Goal: Check status: Check status

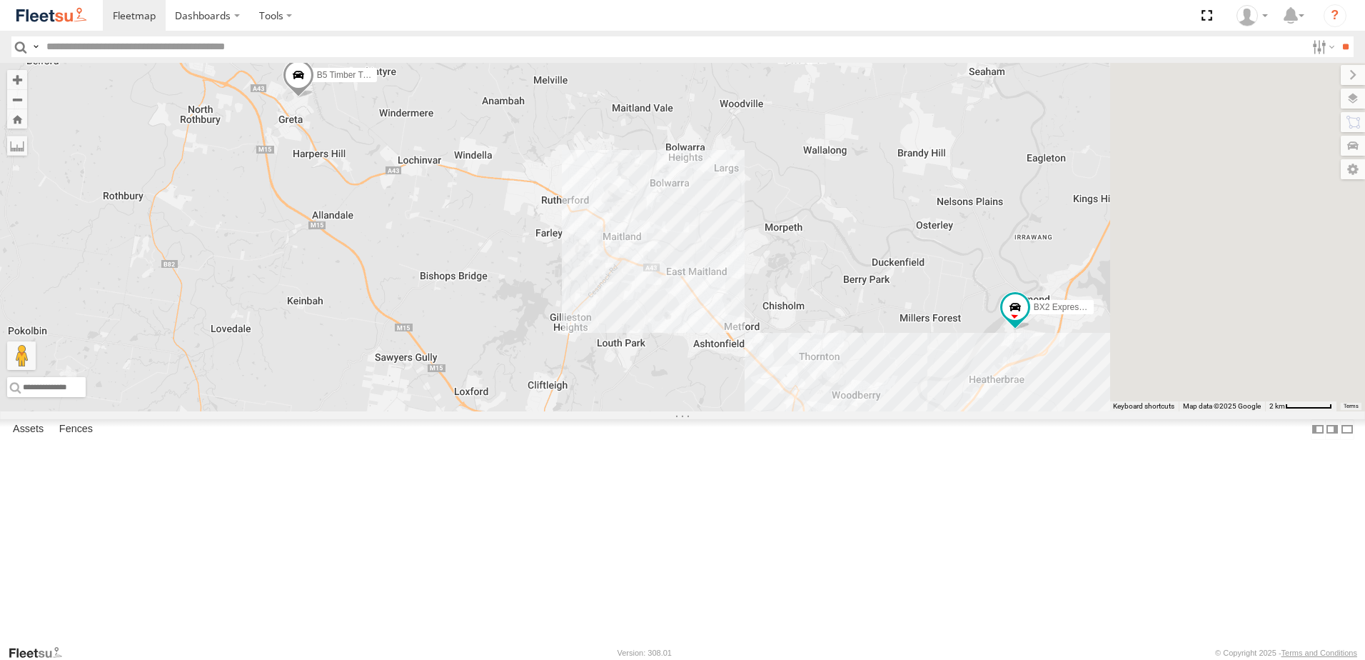
drag, startPoint x: 946, startPoint y: 366, endPoint x: 688, endPoint y: 331, distance: 260.1
click at [676, 343] on div "C3 Timber Truck B5 Timber Truck BX2 Express Ute 9" at bounding box center [682, 237] width 1365 height 348
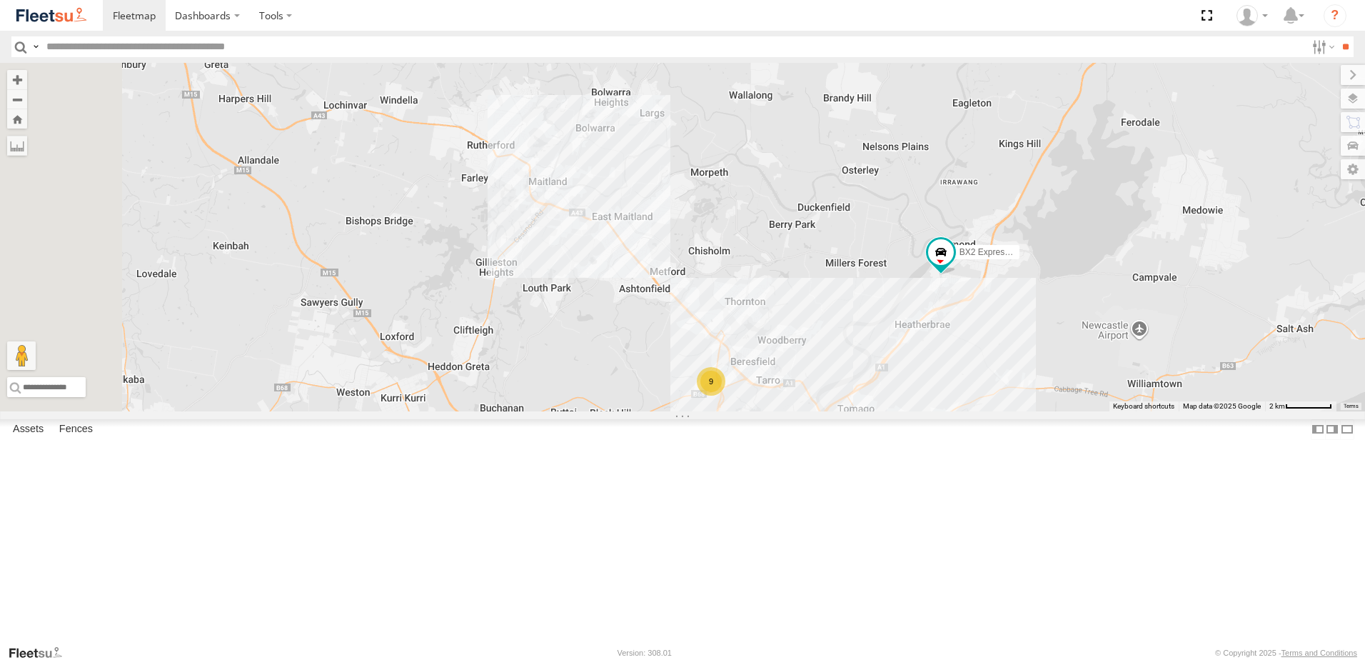
drag, startPoint x: 812, startPoint y: 468, endPoint x: 877, endPoint y: 382, distance: 108.1
click at [873, 400] on div "C3 Timber Truck B5 Timber Truck BX2 Express Ute 9" at bounding box center [682, 237] width 1365 height 348
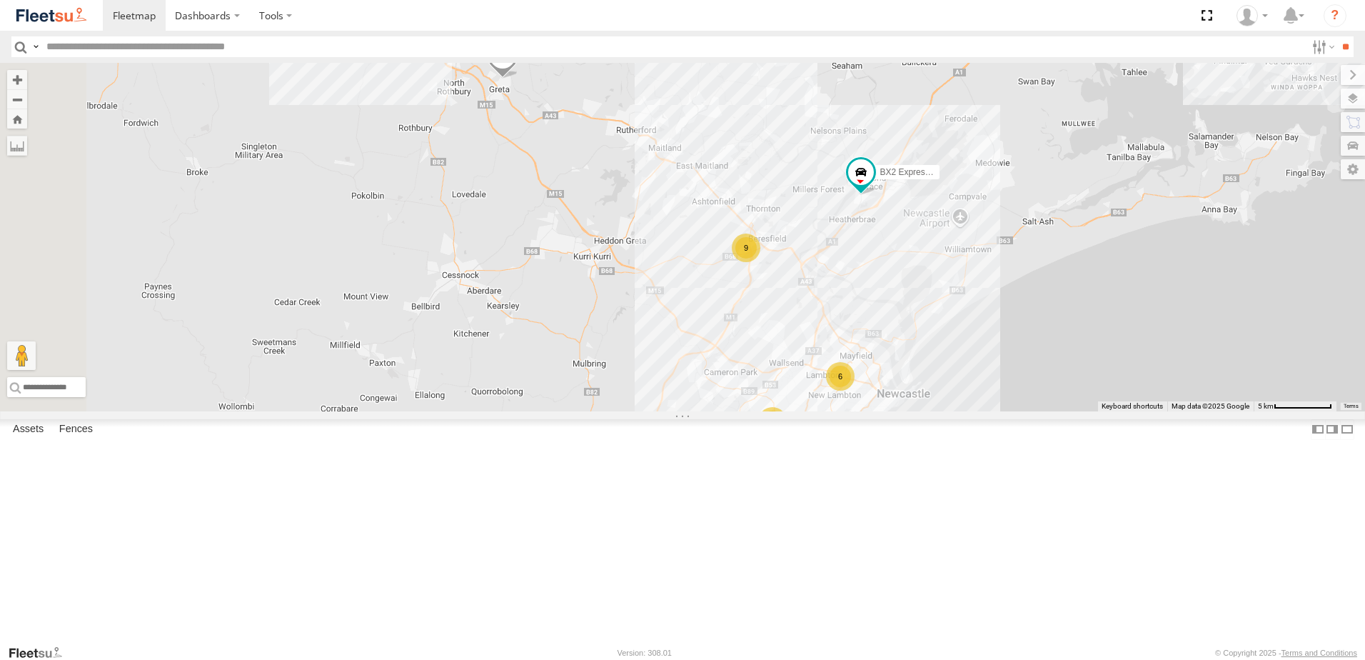
drag, startPoint x: 955, startPoint y: 454, endPoint x: 950, endPoint y: 392, distance: 62.4
click at [950, 392] on div "C3 Timber Truck B5 Timber Truck BX2 Express Ute 9 6 8" at bounding box center [682, 237] width 1365 height 348
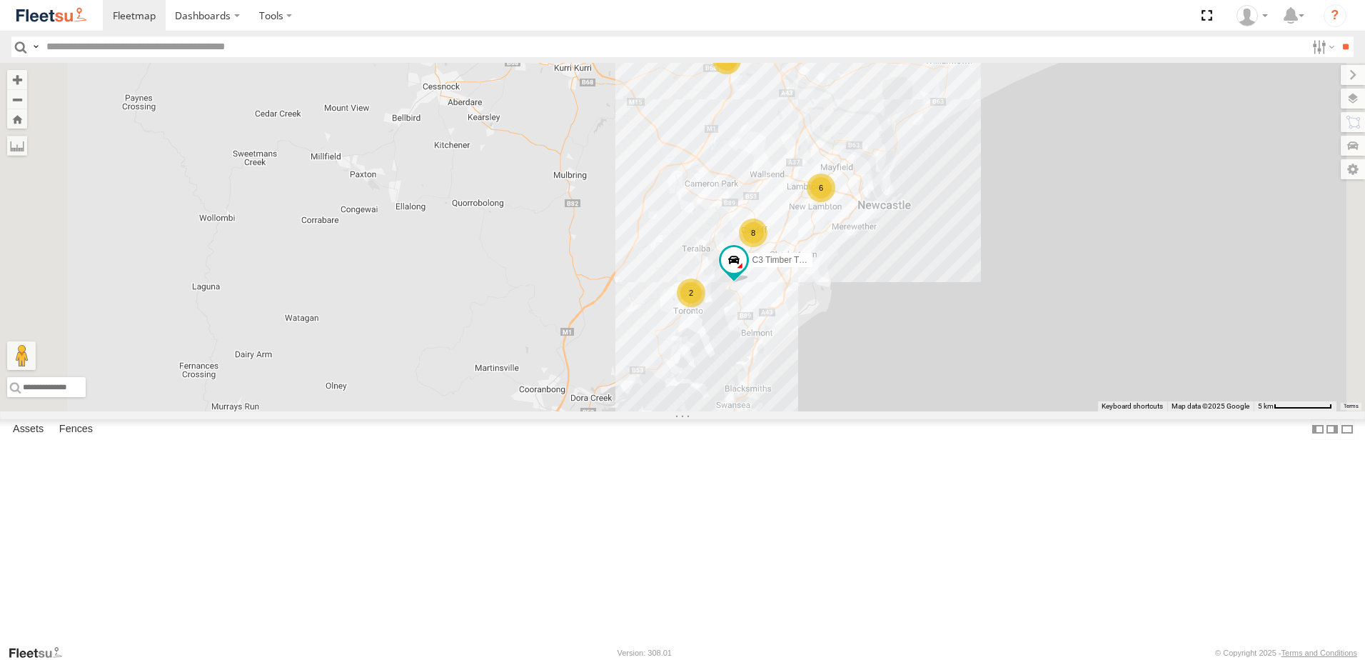
drag, startPoint x: 864, startPoint y: 425, endPoint x: 847, endPoint y: 204, distance: 221.3
click at [855, 235] on div "C3 Timber Truck B5 Timber Truck BX2 Express Ute 9 6 8 2" at bounding box center [682, 237] width 1365 height 348
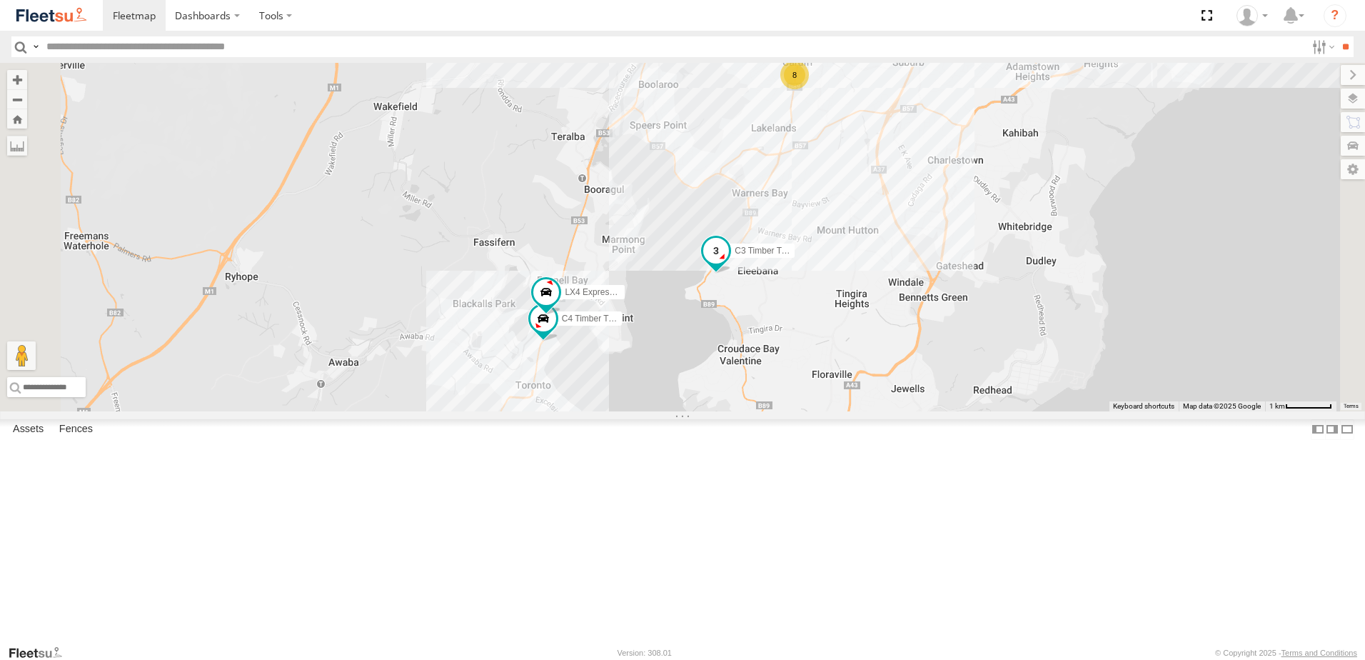
click at [732, 273] on span at bounding box center [716, 254] width 31 height 39
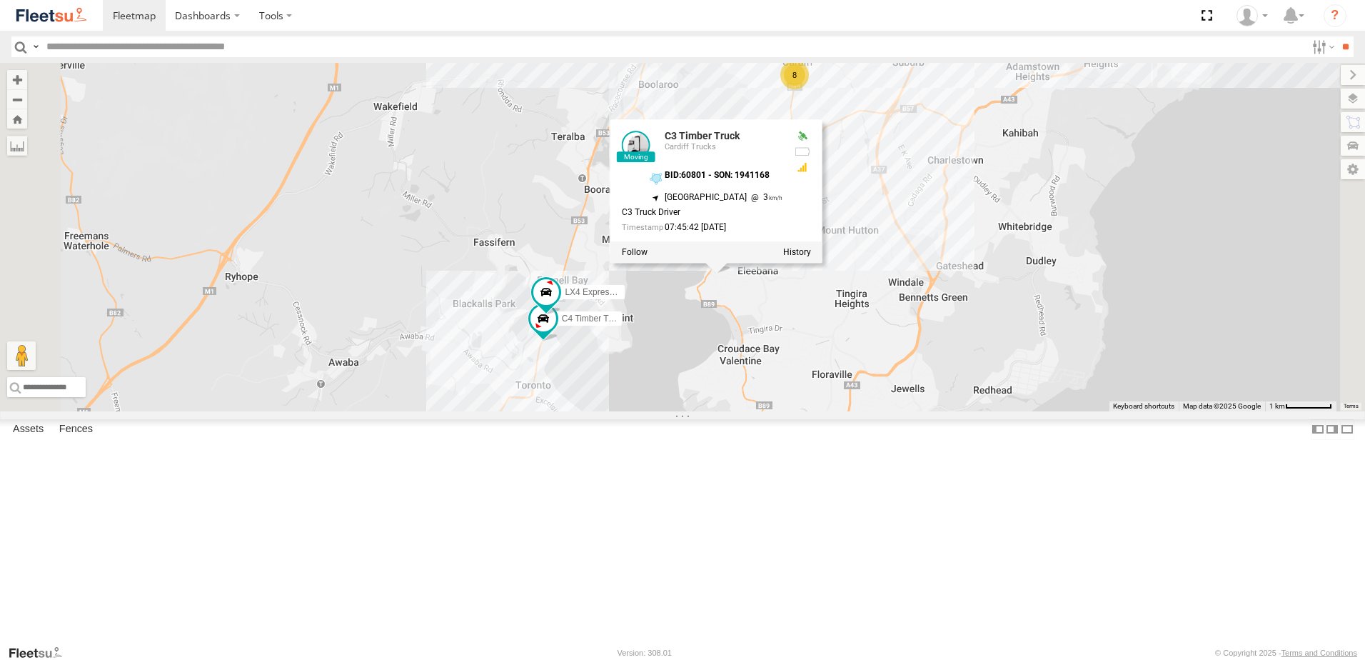
click at [830, 411] on div "C3 Timber Truck B5 Timber Truck BX2 Express Ute LX4 Express Ute C4 Timber Truck…" at bounding box center [682, 237] width 1365 height 348
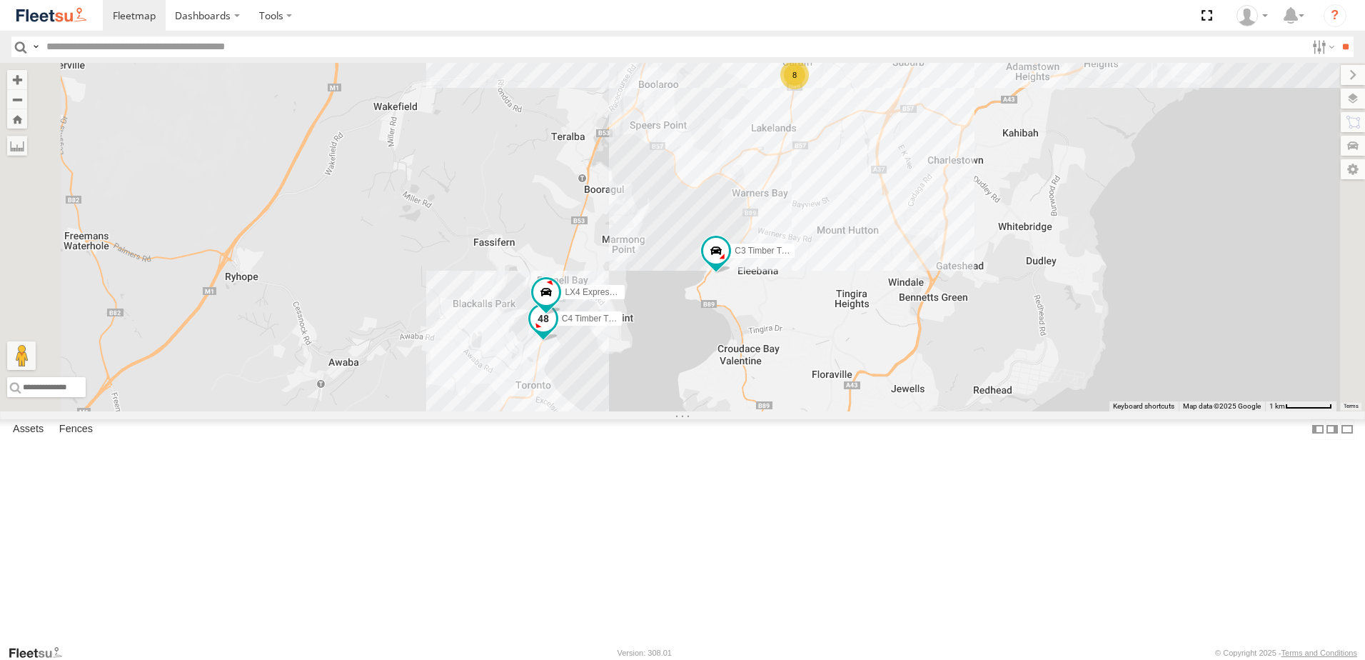
click at [559, 341] on span at bounding box center [543, 322] width 31 height 39
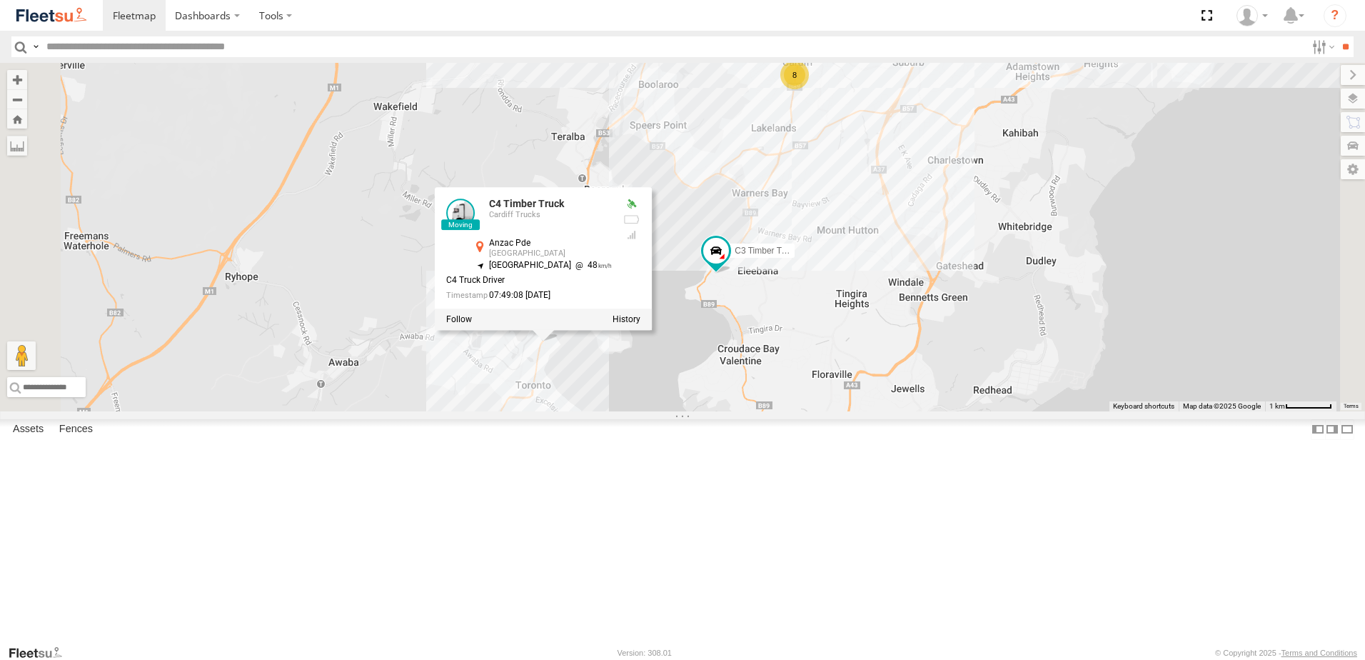
click at [776, 411] on div "C3 Timber Truck B5 Timber Truck BX2 Express Ute LX4 Express Ute C4 Timber Truck…" at bounding box center [682, 237] width 1365 height 348
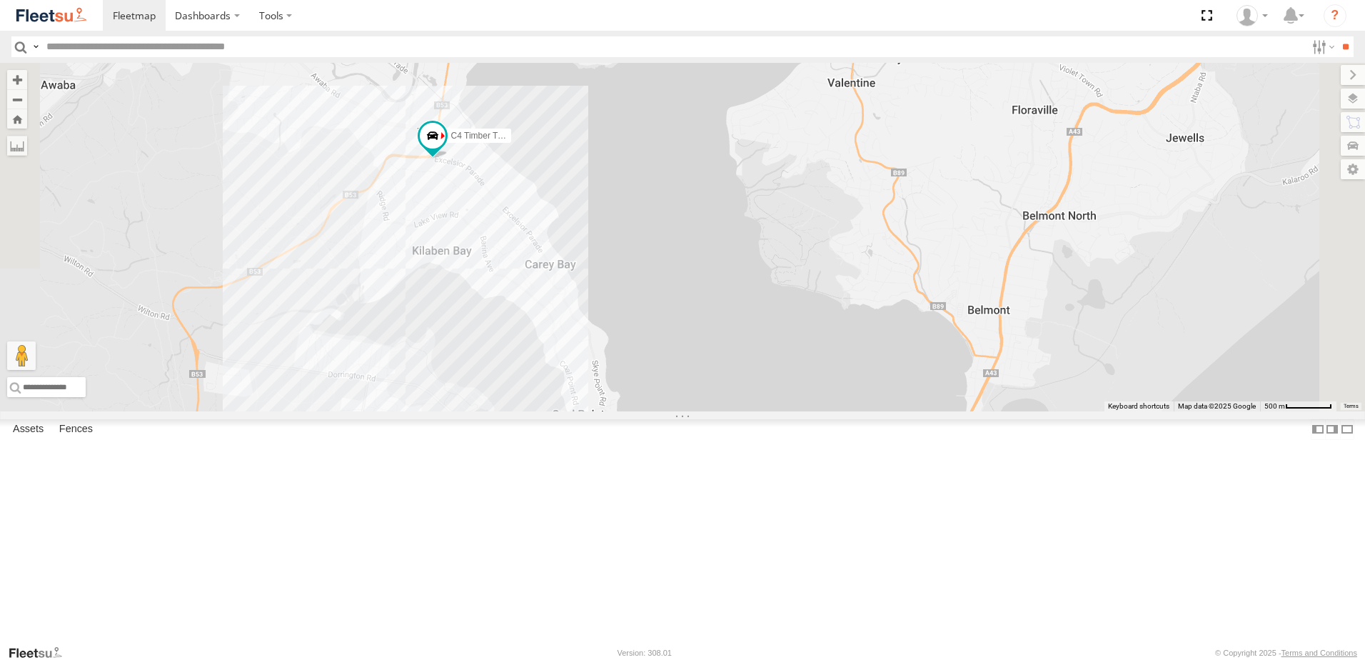
drag, startPoint x: 766, startPoint y: 496, endPoint x: 728, endPoint y: 353, distance: 147.7
click at [728, 353] on div "C3 Timber Truck B5 Timber Truck BX2 Express Ute LX4 Express Ute C4 Timber Truck" at bounding box center [682, 237] width 1365 height 348
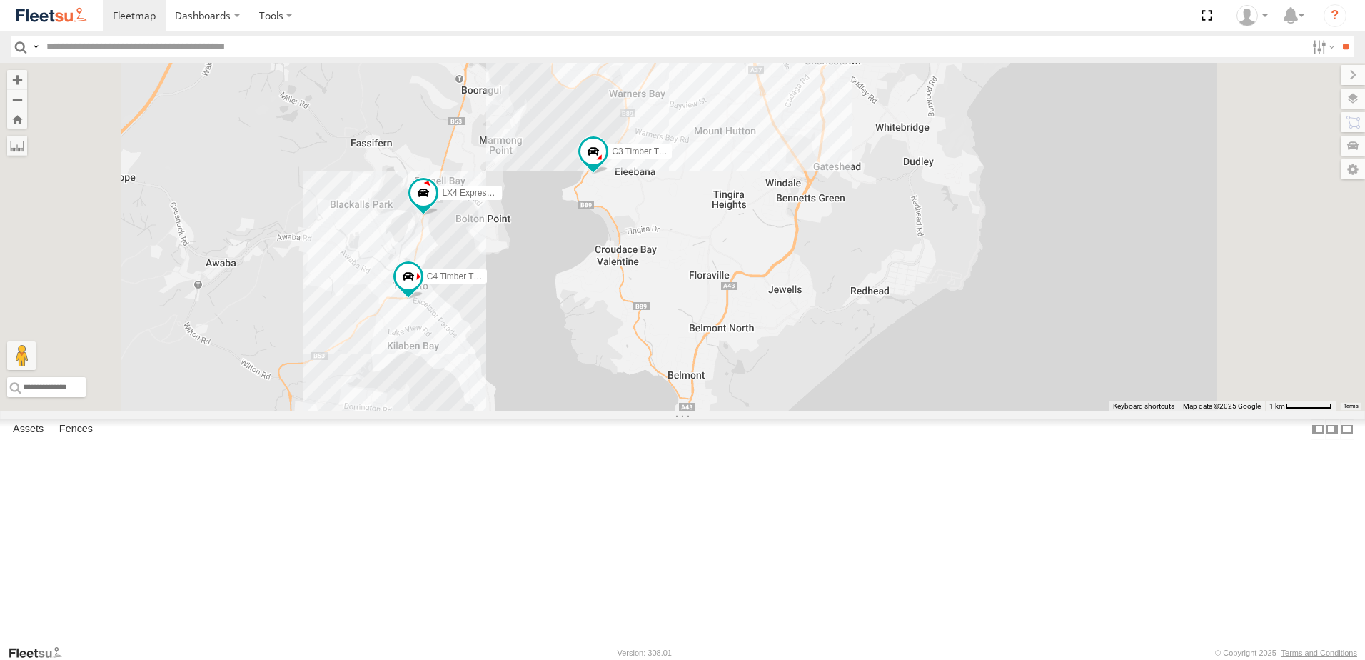
drag, startPoint x: 490, startPoint y: 210, endPoint x: 488, endPoint y: 339, distance: 129.3
click at [478, 340] on div "C3 Timber Truck B5 Timber Truck BX2 Express Ute LX4 Express Ute C4 Timber Truck" at bounding box center [682, 237] width 1365 height 348
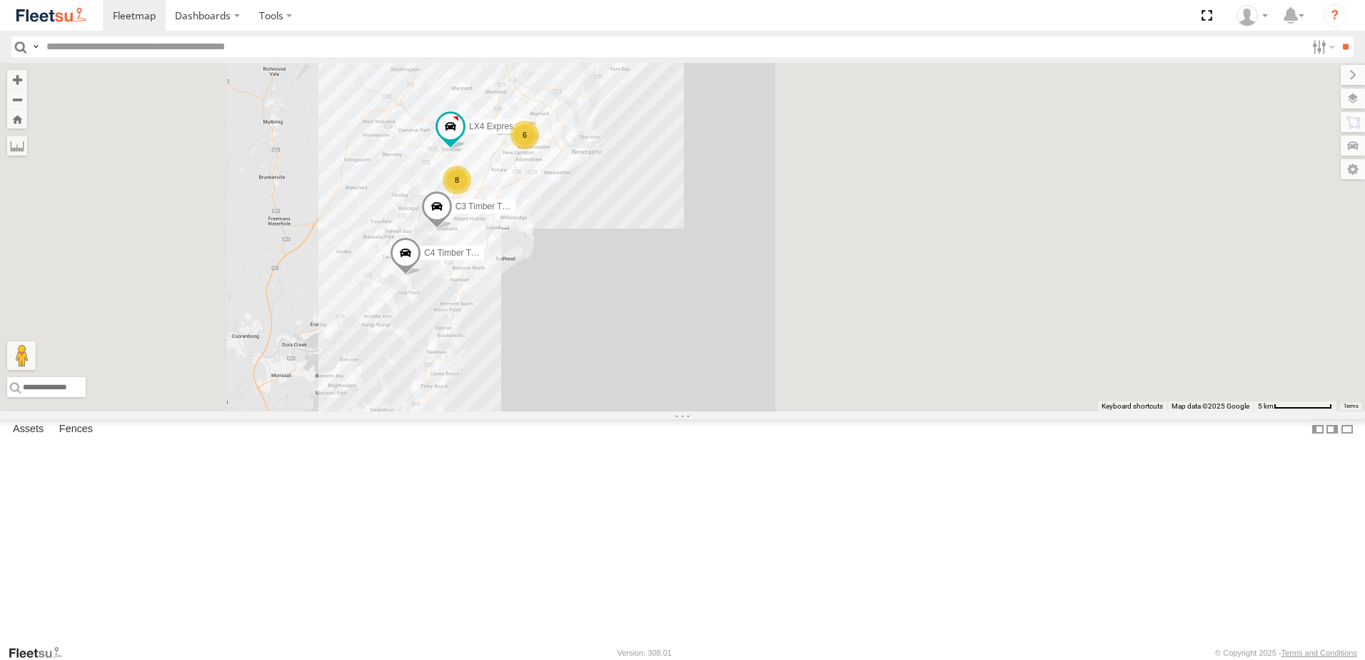
drag, startPoint x: 549, startPoint y: 293, endPoint x: 628, endPoint y: 471, distance: 194.0
click at [623, 411] on div "C3 Timber Truck C4 Timber Truck 9 6 8 LX4 Express Ute BX2 Express Ute" at bounding box center [682, 237] width 1365 height 348
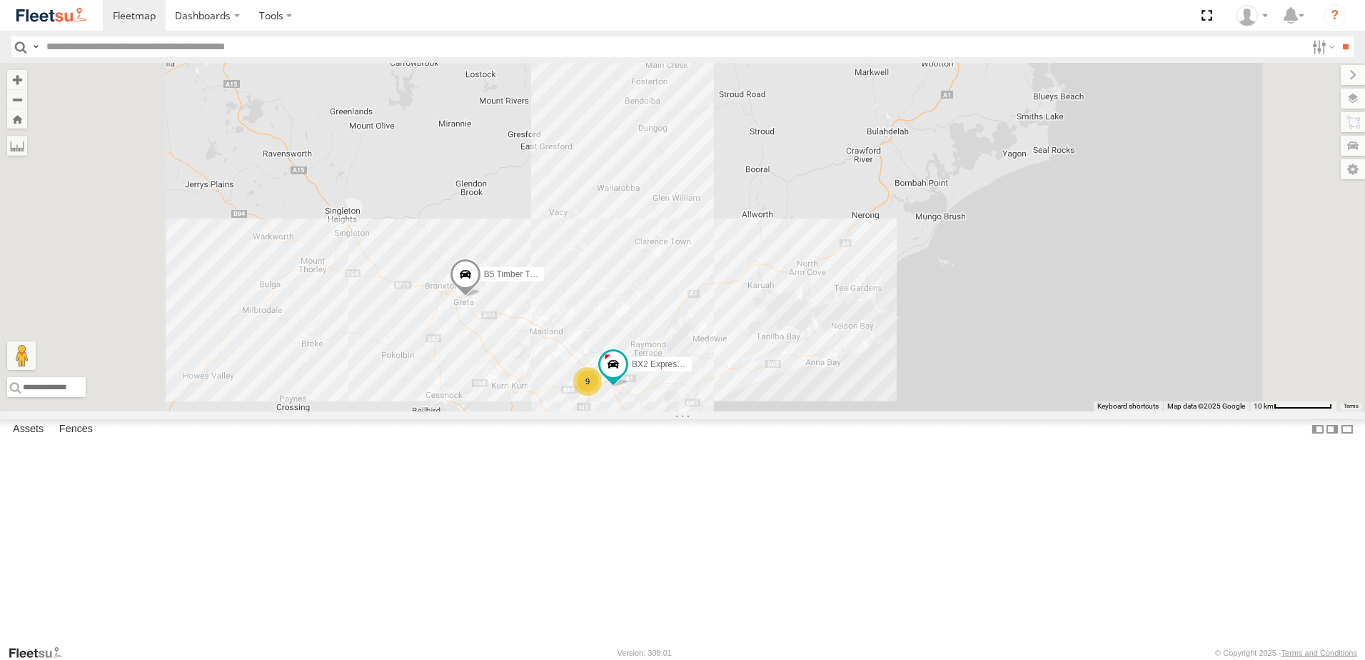
drag, startPoint x: 531, startPoint y: 445, endPoint x: 599, endPoint y: 445, distance: 67.8
click at [599, 411] on div "C3 Timber Truck C4 Timber Truck BX2 Express Ute 9 6 9 B5 Timber Truck" at bounding box center [682, 237] width 1365 height 348
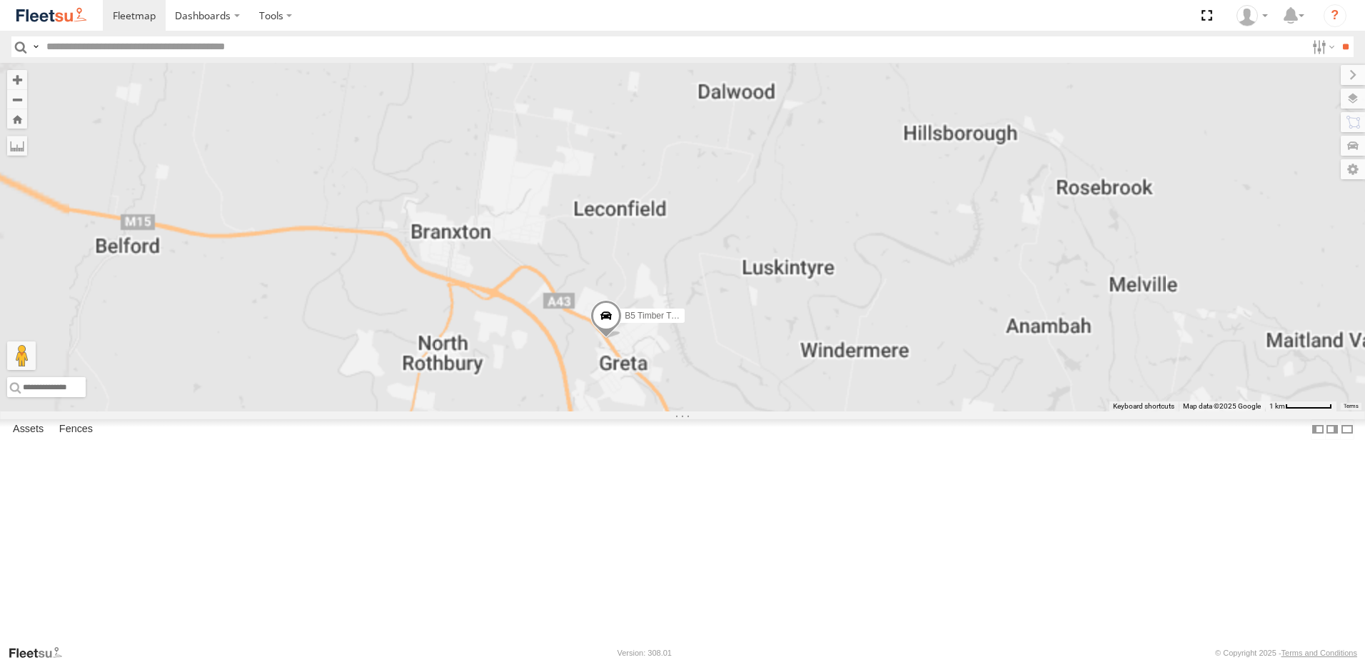
drag, startPoint x: 796, startPoint y: 628, endPoint x: 822, endPoint y: 416, distance: 214.3
click at [822, 411] on div "C3 Timber Truck C4 Timber Truck BX2 Express Ute B5 Timber Truck" at bounding box center [682, 237] width 1365 height 348
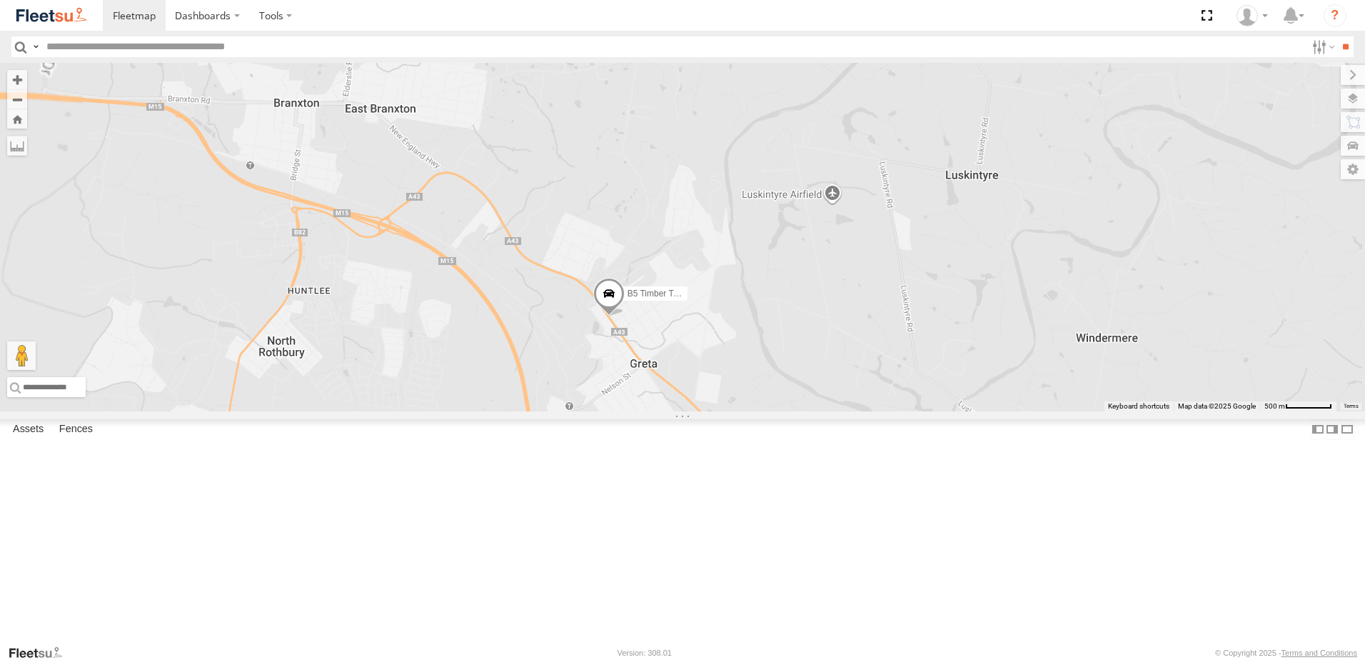
click at [625, 316] on span at bounding box center [608, 297] width 31 height 39
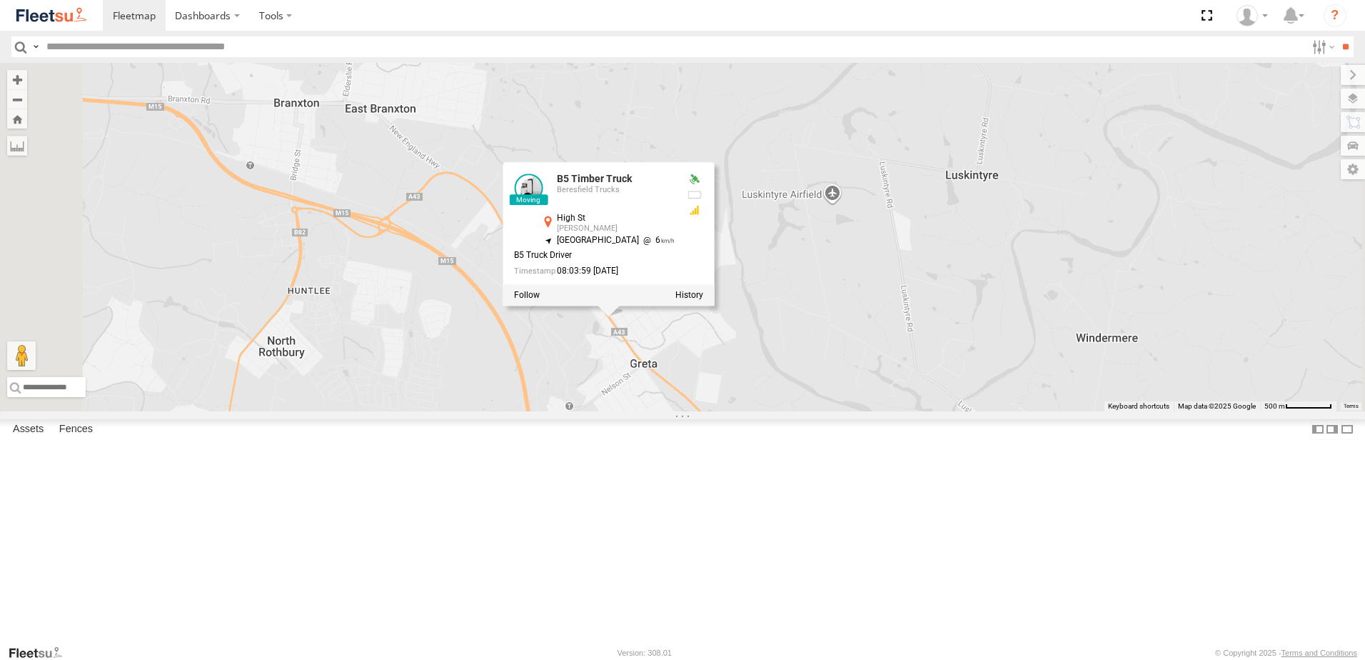
click at [955, 411] on div "C3 Timber Truck C4 Timber Truck BX2 Express Ute B5 Timber Truck B5 Timber Truck…" at bounding box center [682, 237] width 1365 height 348
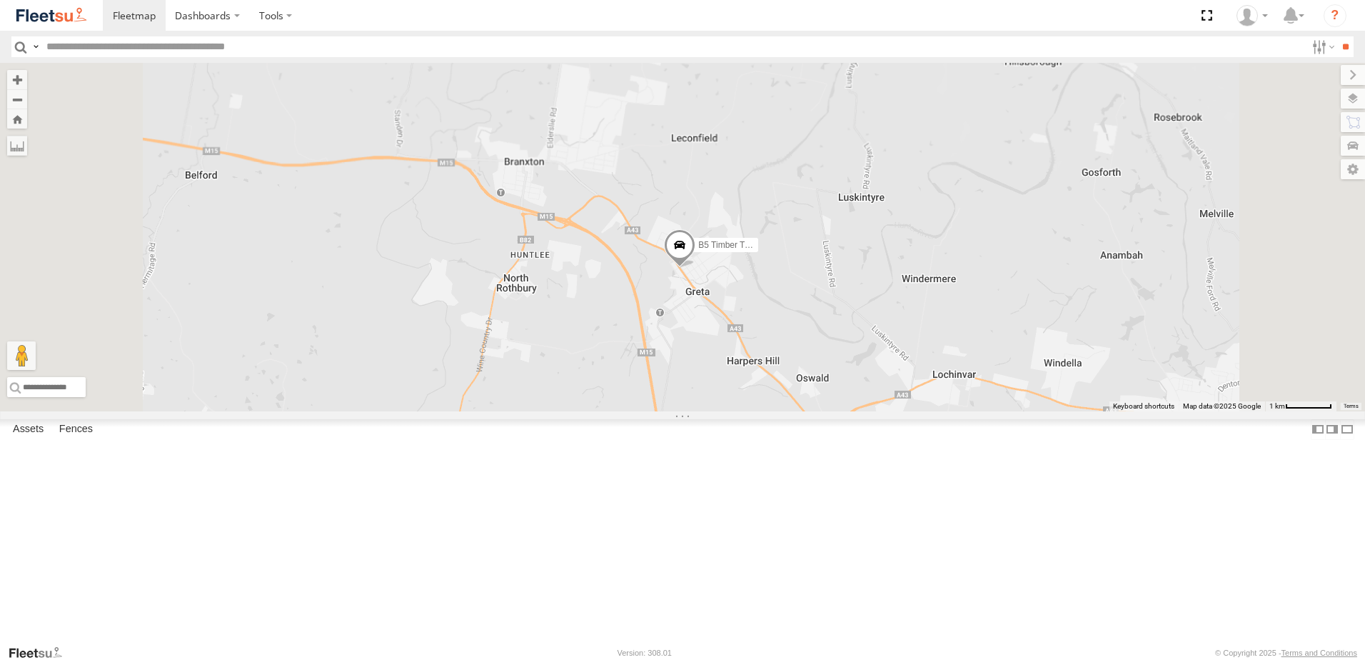
drag, startPoint x: 946, startPoint y: 476, endPoint x: 926, endPoint y: 359, distance: 118.8
click at [926, 359] on div "C3 Timber Truck C4 Timber Truck BX2 Express Ute B5 Timber Truck" at bounding box center [682, 237] width 1365 height 348
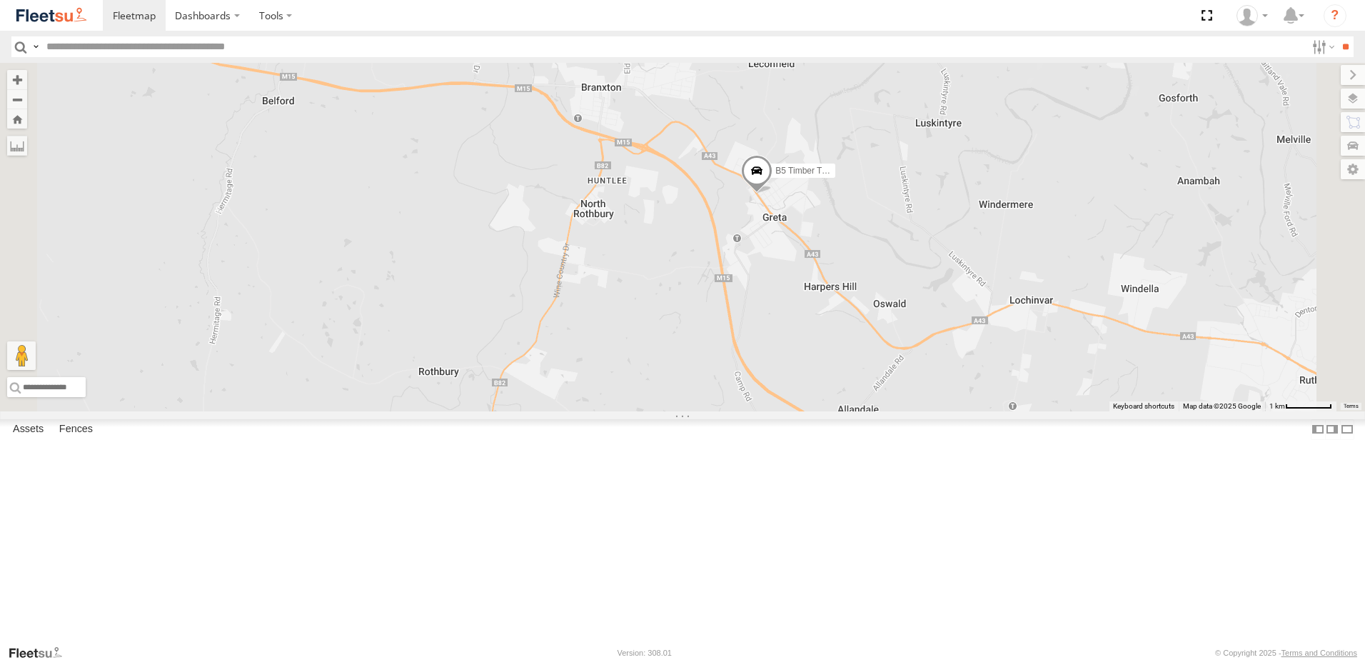
drag, startPoint x: 772, startPoint y: 167, endPoint x: 764, endPoint y: 156, distance: 13.3
click at [764, 156] on div "C3 Timber Truck C4 Timber Truck BX2 Express Ute B5 Timber Truck" at bounding box center [682, 237] width 1365 height 348
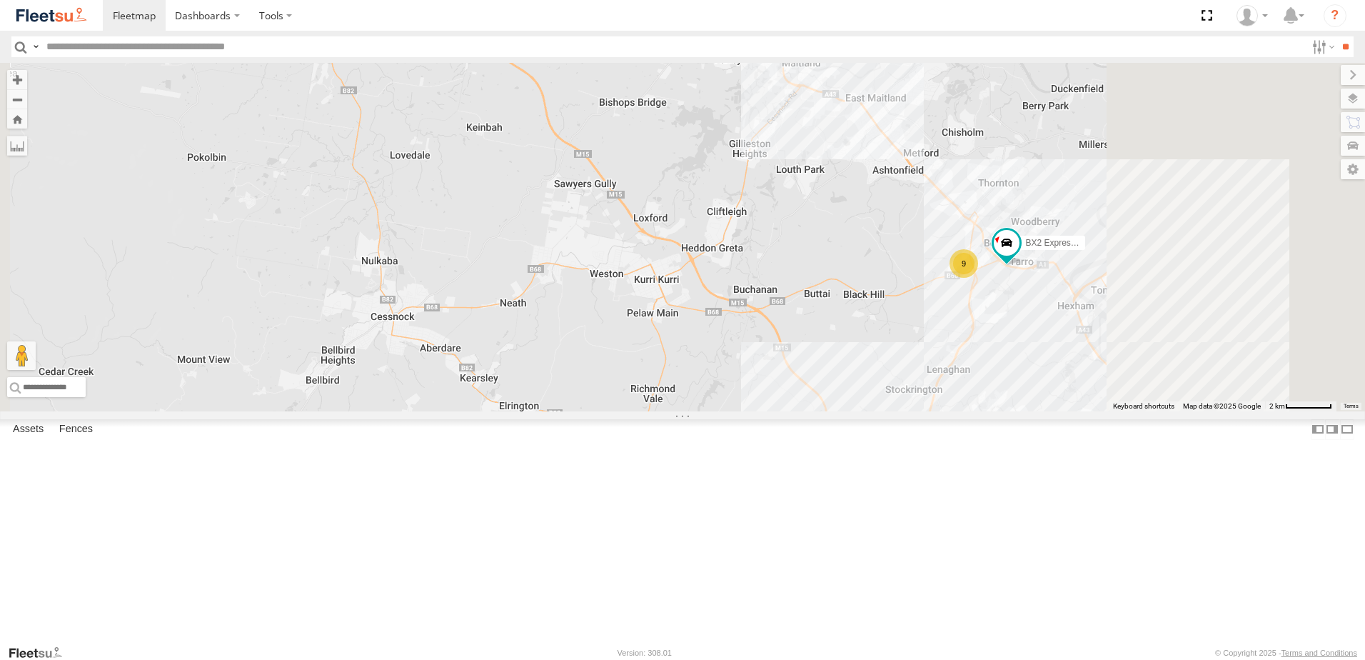
drag, startPoint x: 1029, startPoint y: 277, endPoint x: 853, endPoint y: 278, distance: 175.7
click at [859, 281] on div "C3 Timber Truck C4 Timber Truck BX2 Express Ute B5 Timber Truck 9 LX4 Express U…" at bounding box center [682, 237] width 1365 height 348
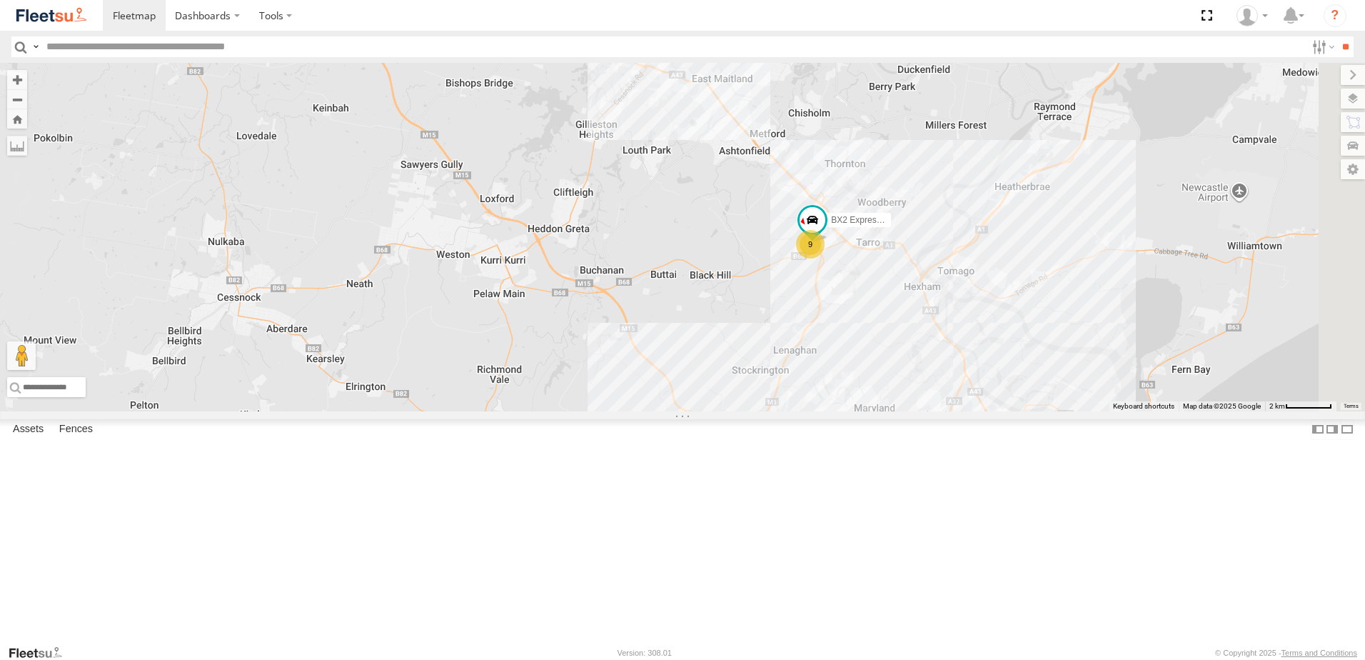
click at [0, 0] on div at bounding box center [0, 0] width 0 height 0
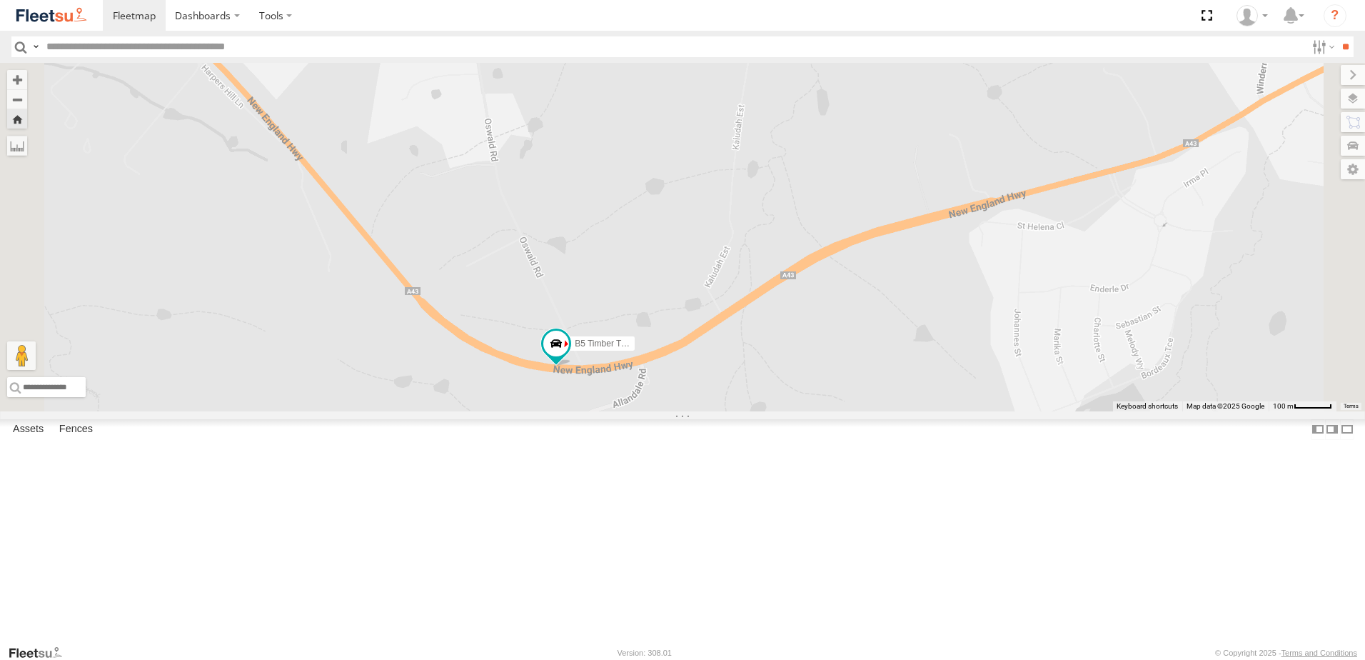
click at [0, 0] on span at bounding box center [0, 0] width 0 height 0
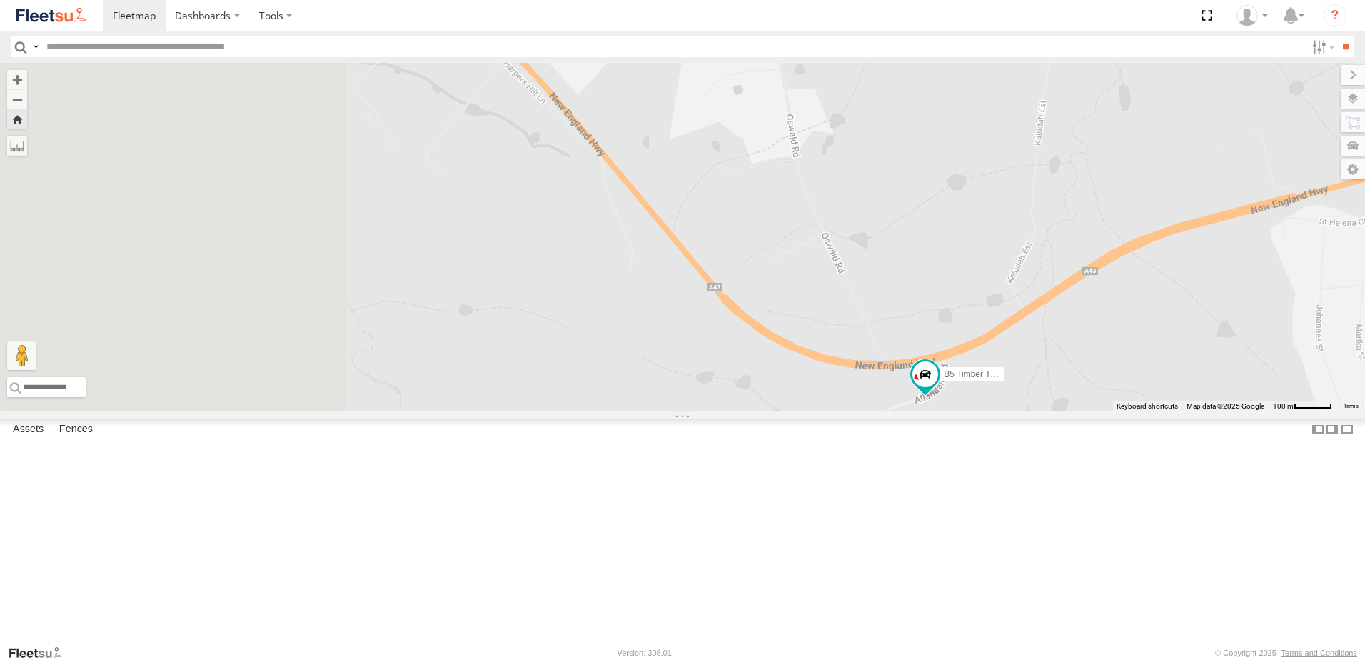
drag, startPoint x: 527, startPoint y: 277, endPoint x: 857, endPoint y: 336, distance: 335.2
click at [857, 336] on div "B5 Timber Truck" at bounding box center [682, 237] width 1365 height 348
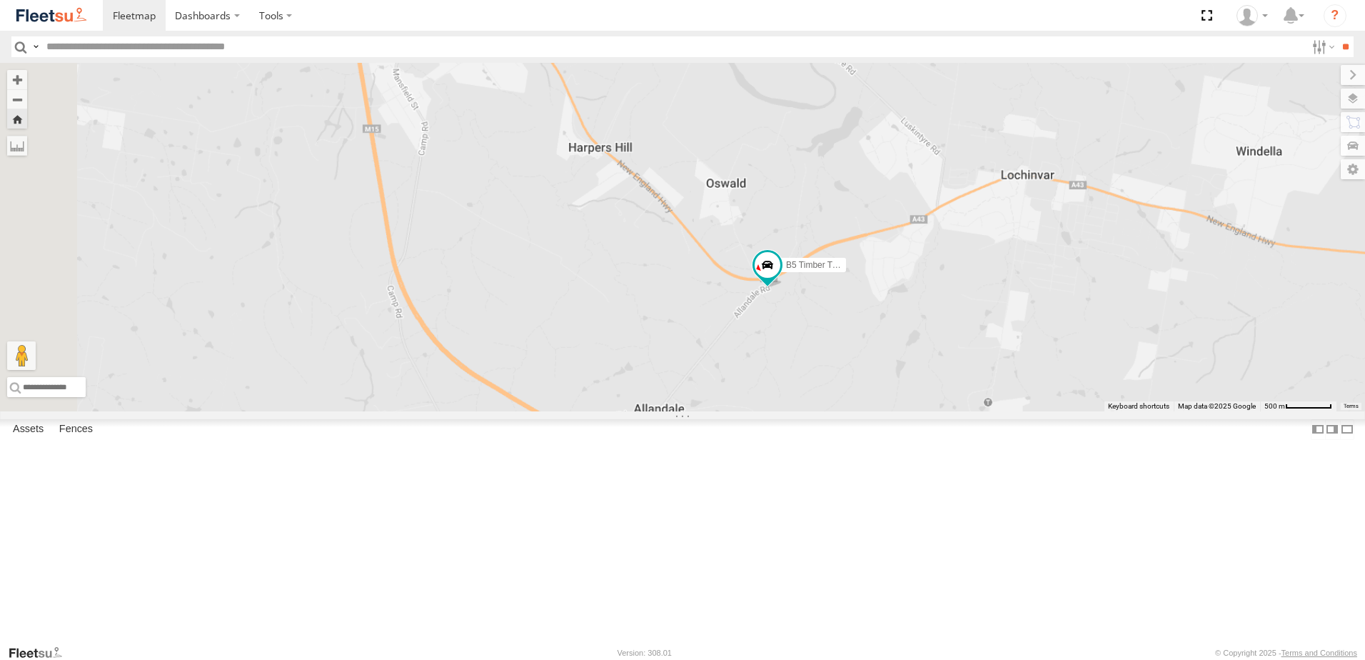
drag, startPoint x: 671, startPoint y: 335, endPoint x: 731, endPoint y: 331, distance: 59.4
click at [731, 331] on div "B5 Timber Truck" at bounding box center [682, 237] width 1365 height 348
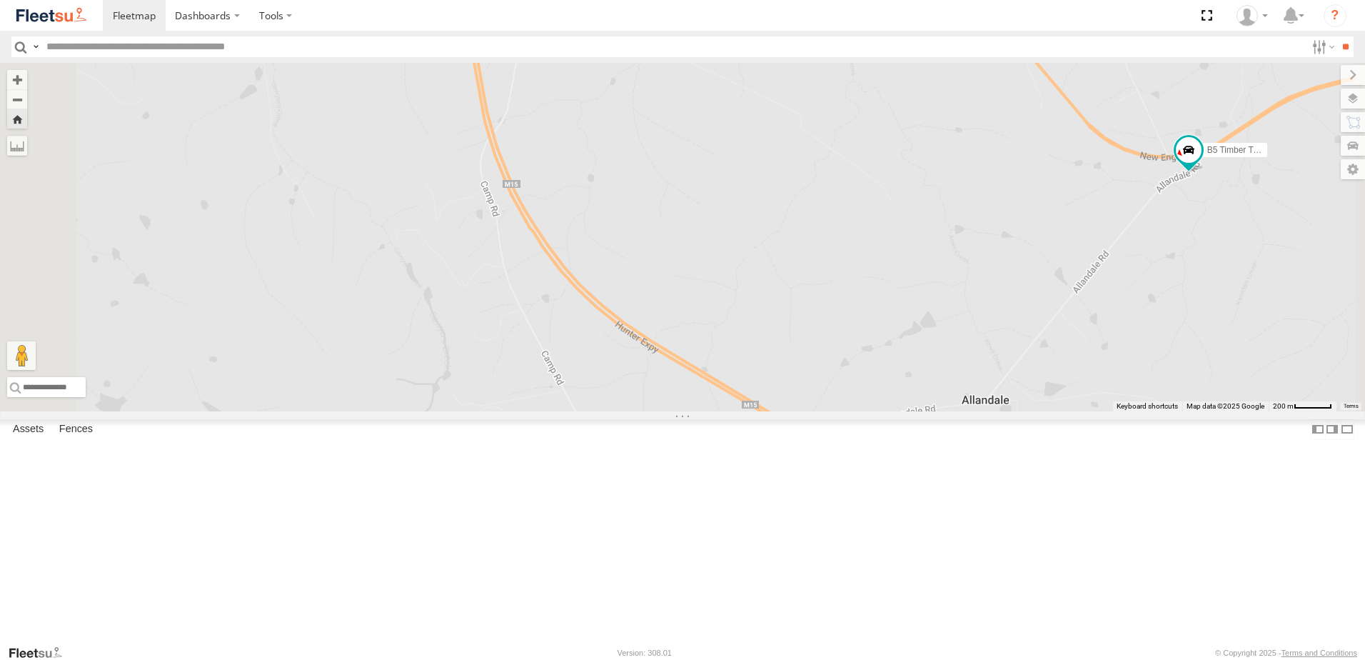
drag, startPoint x: 721, startPoint y: 458, endPoint x: 719, endPoint y: 293, distance: 164.2
click at [710, 257] on div "B5 Timber Truck" at bounding box center [682, 237] width 1365 height 348
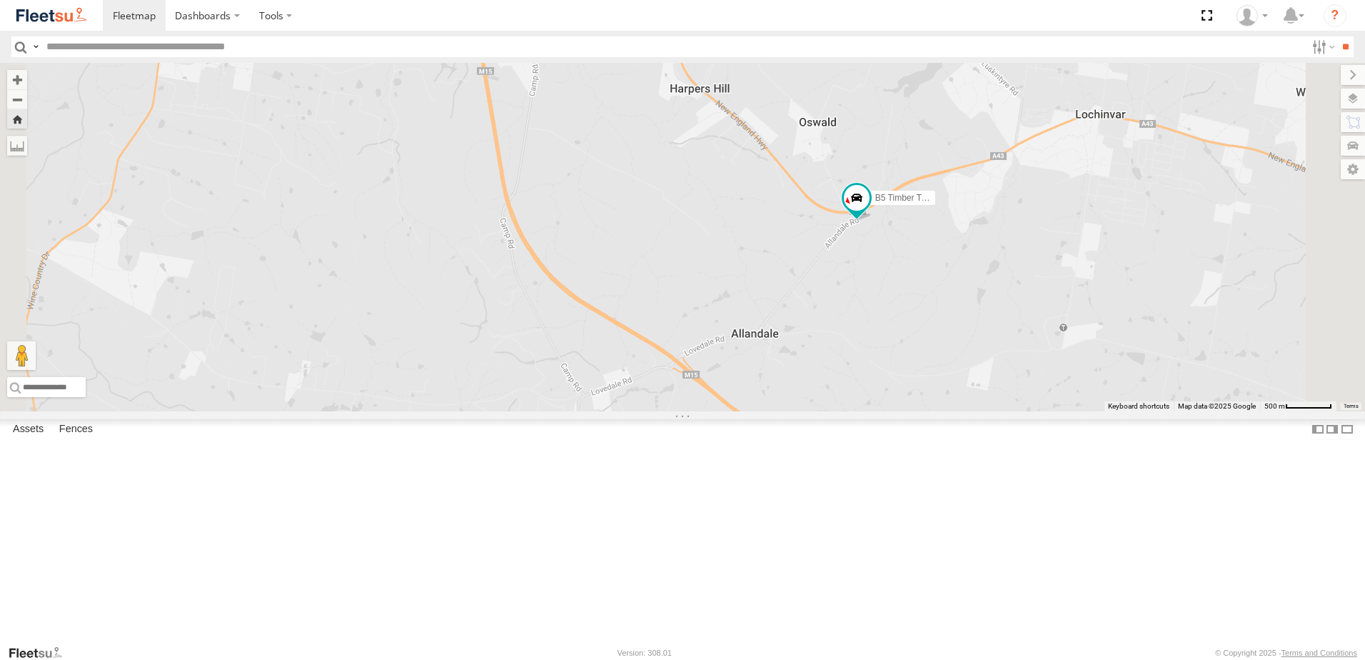
drag, startPoint x: 732, startPoint y: 245, endPoint x: 728, endPoint y: 280, distance: 35.3
click at [728, 280] on div "B5 Timber Truck" at bounding box center [682, 237] width 1365 height 348
click at [0, 0] on span at bounding box center [0, 0] width 0 height 0
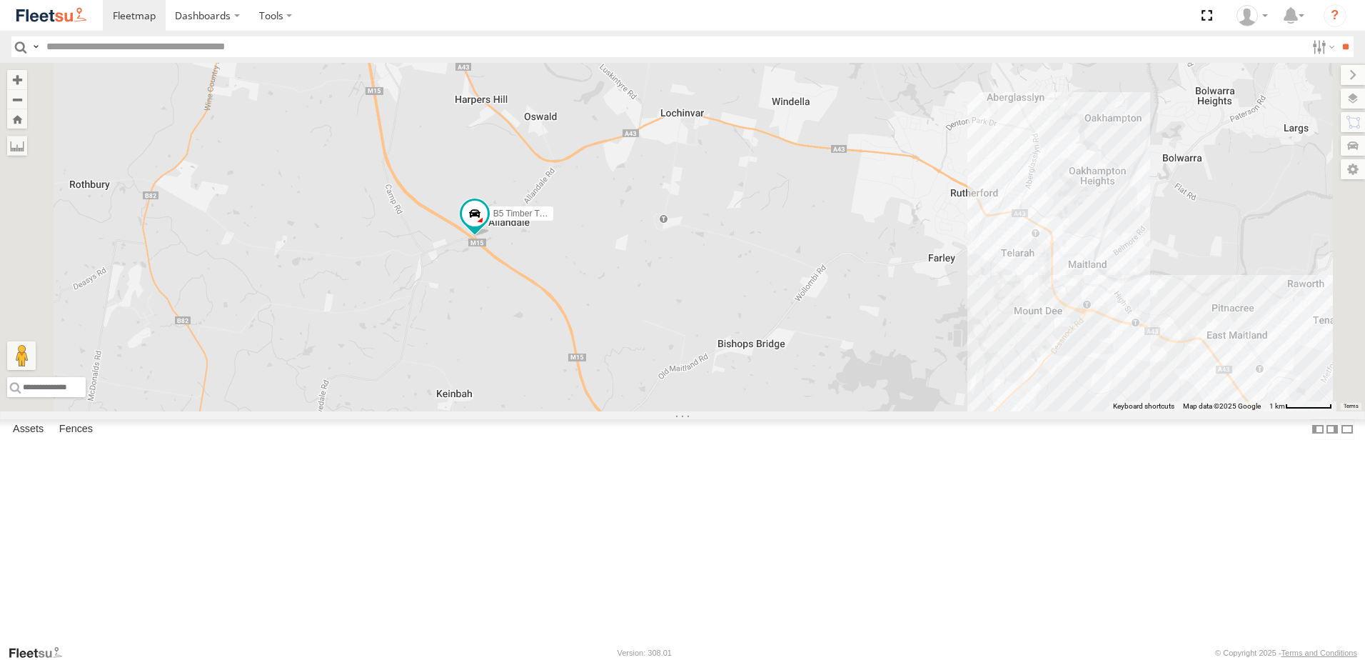
drag, startPoint x: 653, startPoint y: 513, endPoint x: 673, endPoint y: 367, distance: 147.8
click at [661, 369] on div "B5 Timber Truck" at bounding box center [682, 237] width 1365 height 348
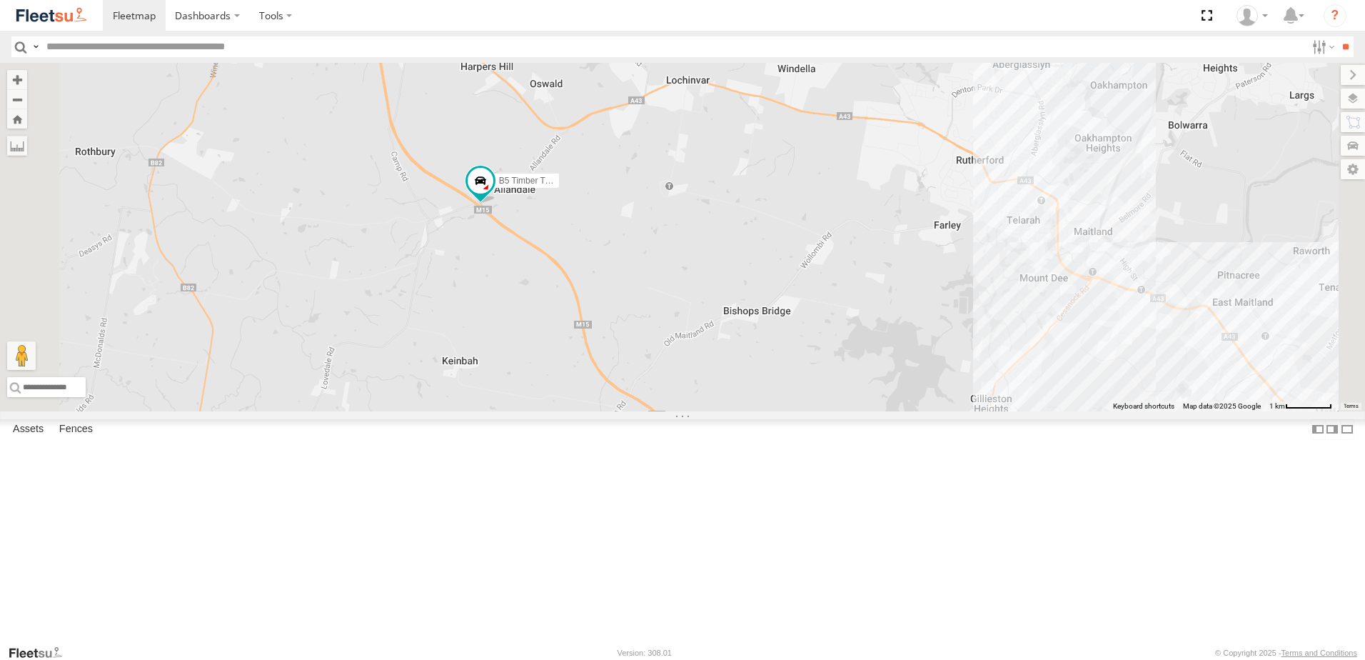
drag, startPoint x: 665, startPoint y: 415, endPoint x: 503, endPoint y: 268, distance: 217.9
click at [503, 268] on div "B5 Timber Truck" at bounding box center [682, 237] width 1365 height 348
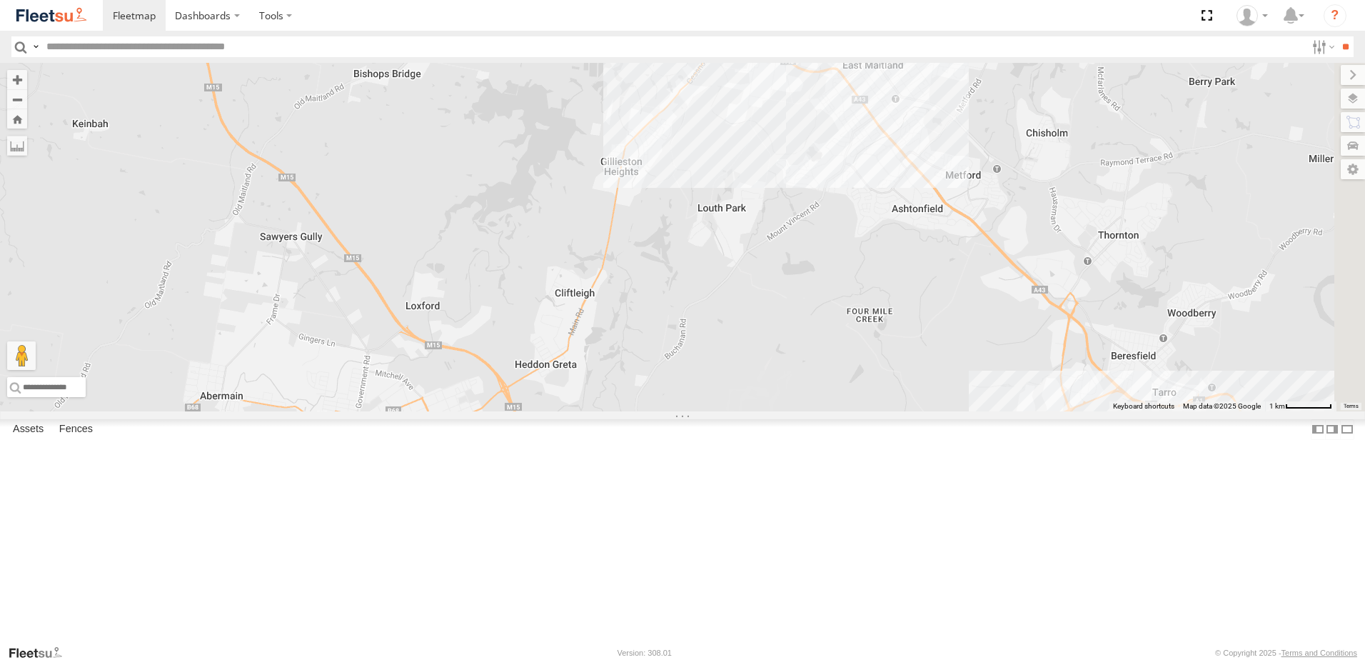
drag, startPoint x: 569, startPoint y: 314, endPoint x: 461, endPoint y: 268, distance: 117.4
click at [542, 358] on div "B5 Timber Truck" at bounding box center [682, 237] width 1365 height 348
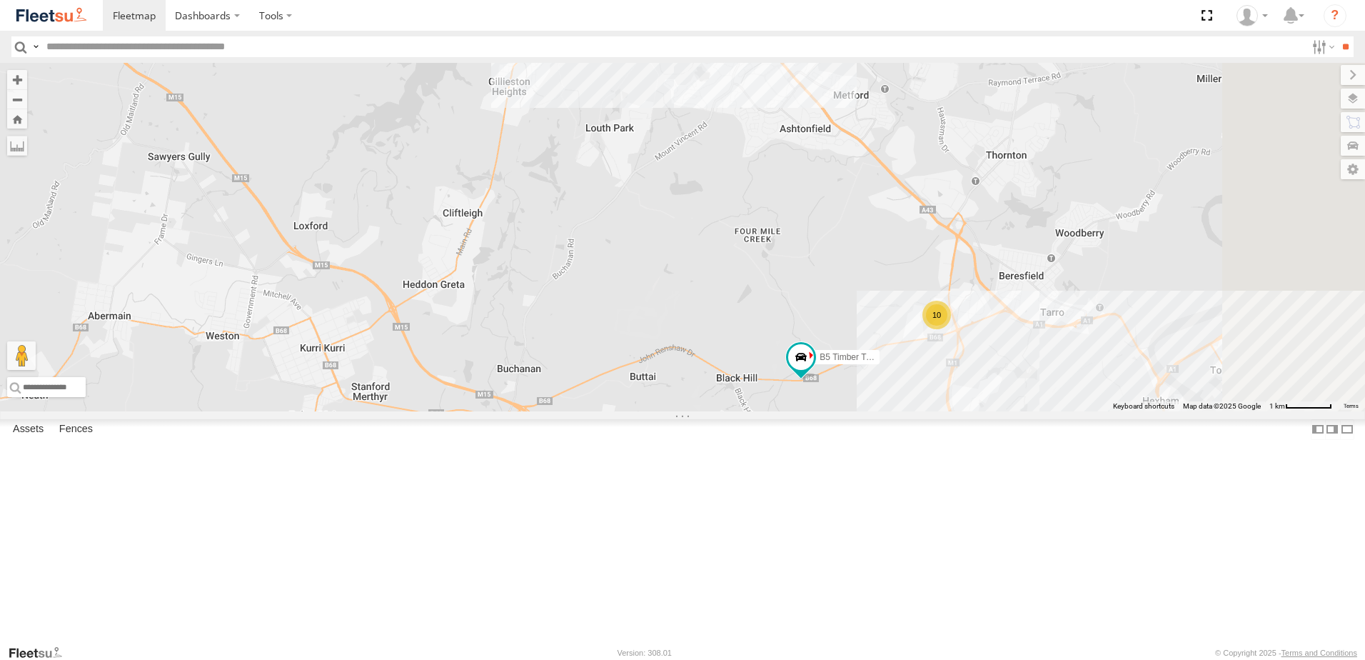
drag, startPoint x: 738, startPoint y: 437, endPoint x: 613, endPoint y: 341, distance: 157.3
click at [613, 341] on div "B5 Timber Truck 10" at bounding box center [682, 237] width 1365 height 348
click at [0, 0] on span at bounding box center [0, 0] width 0 height 0
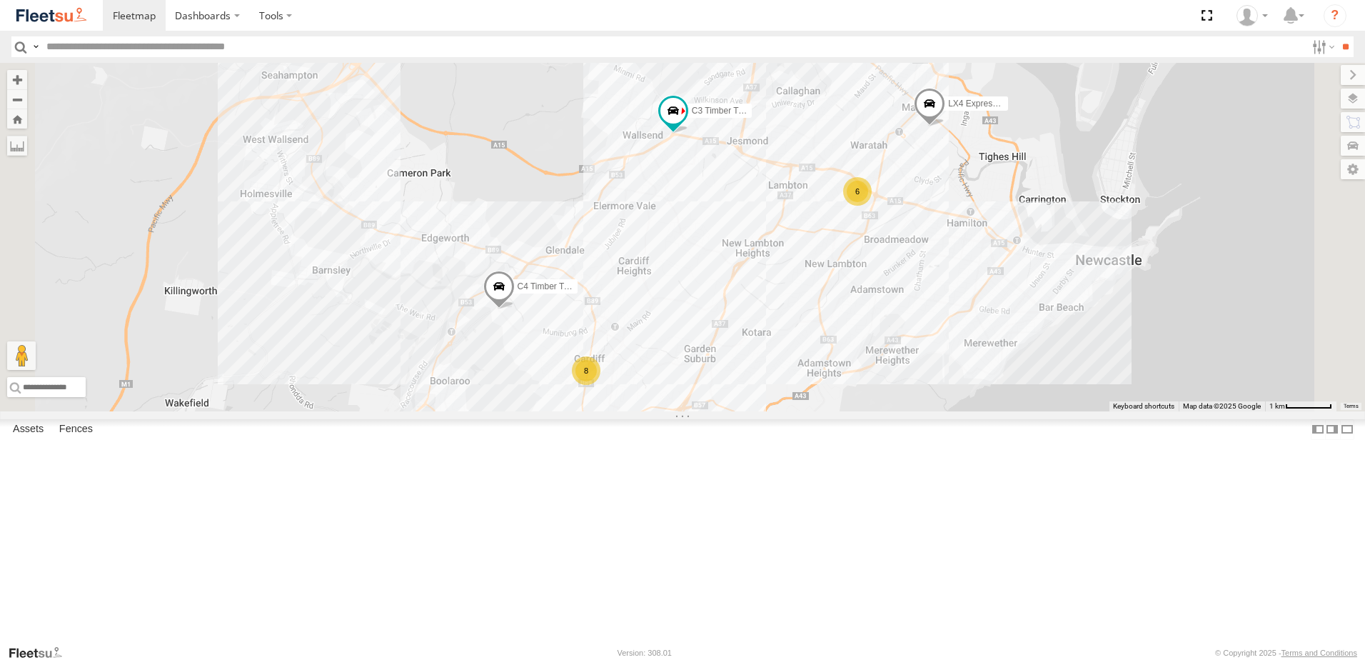
drag, startPoint x: 912, startPoint y: 451, endPoint x: 906, endPoint y: 456, distance: 7.6
click at [906, 411] on div "BX1 Express Ute C3 Timber Truck C4 Timber Truck LX4 Express Ute 6 8" at bounding box center [682, 237] width 1365 height 348
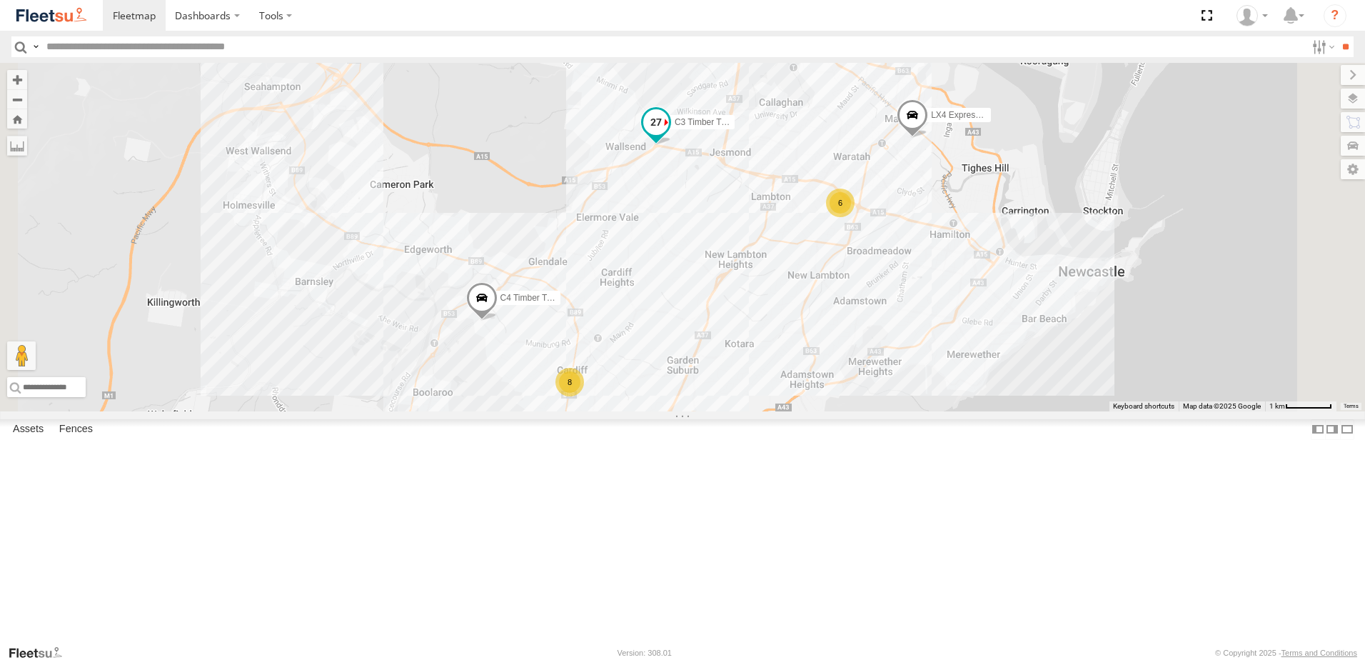
click at [669, 135] on span at bounding box center [656, 122] width 26 height 26
click at [742, 129] on label at bounding box center [728, 124] width 28 height 10
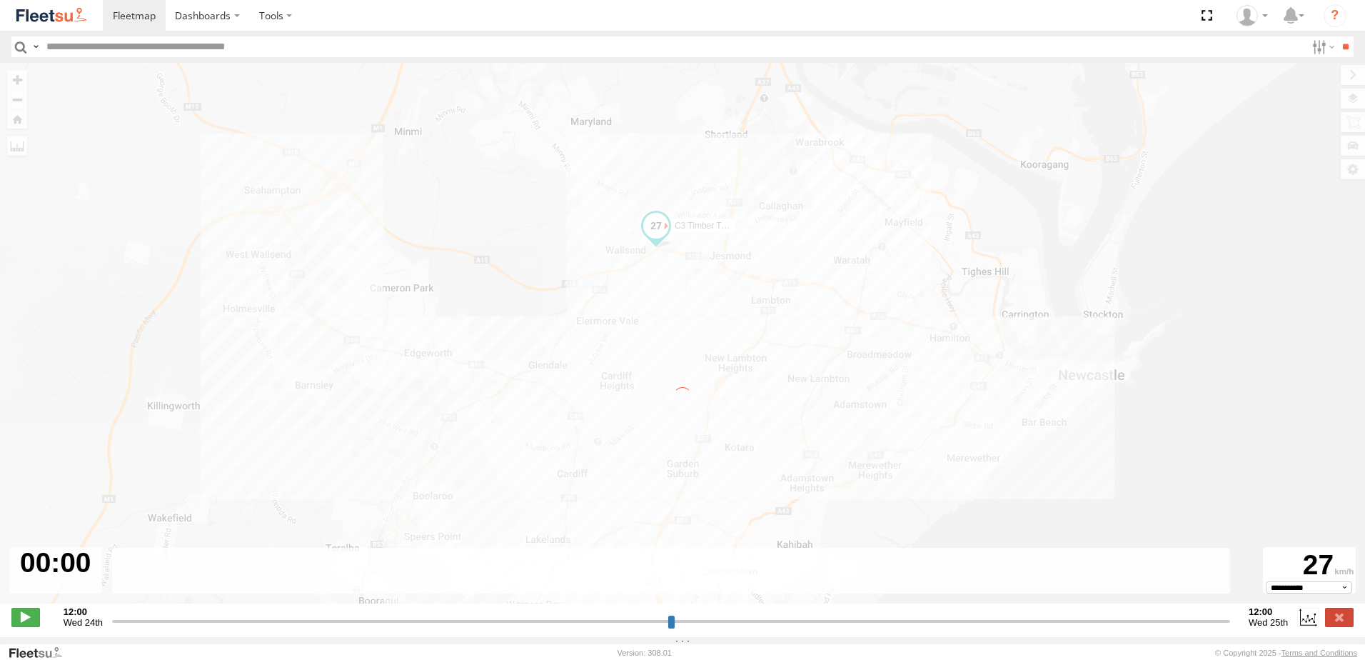
type input "**********"
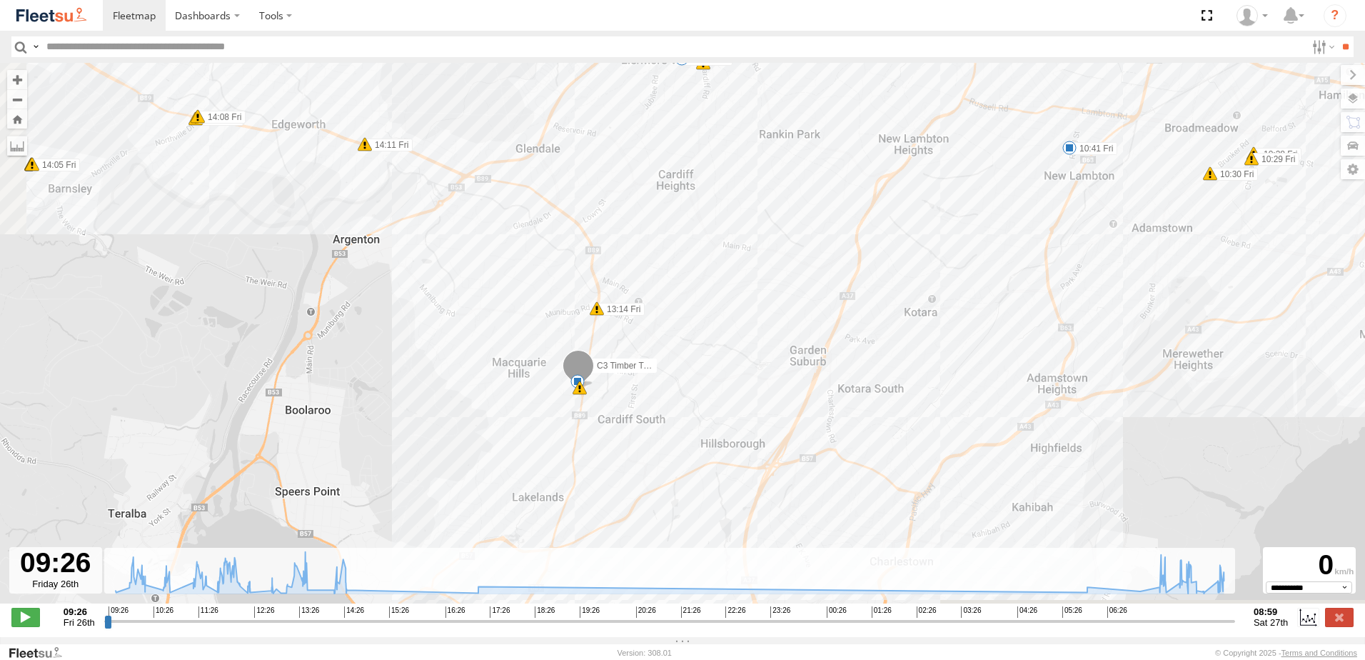
drag, startPoint x: 584, startPoint y: 403, endPoint x: 703, endPoint y: 370, distance: 123.2
click at [703, 370] on div "C3 Timber Truck 10:28 Fri 10:29 Fri 10:30 Fri 10:41 Fri 13:23 Fri 14:05 Fri 14:…" at bounding box center [682, 341] width 1365 height 556
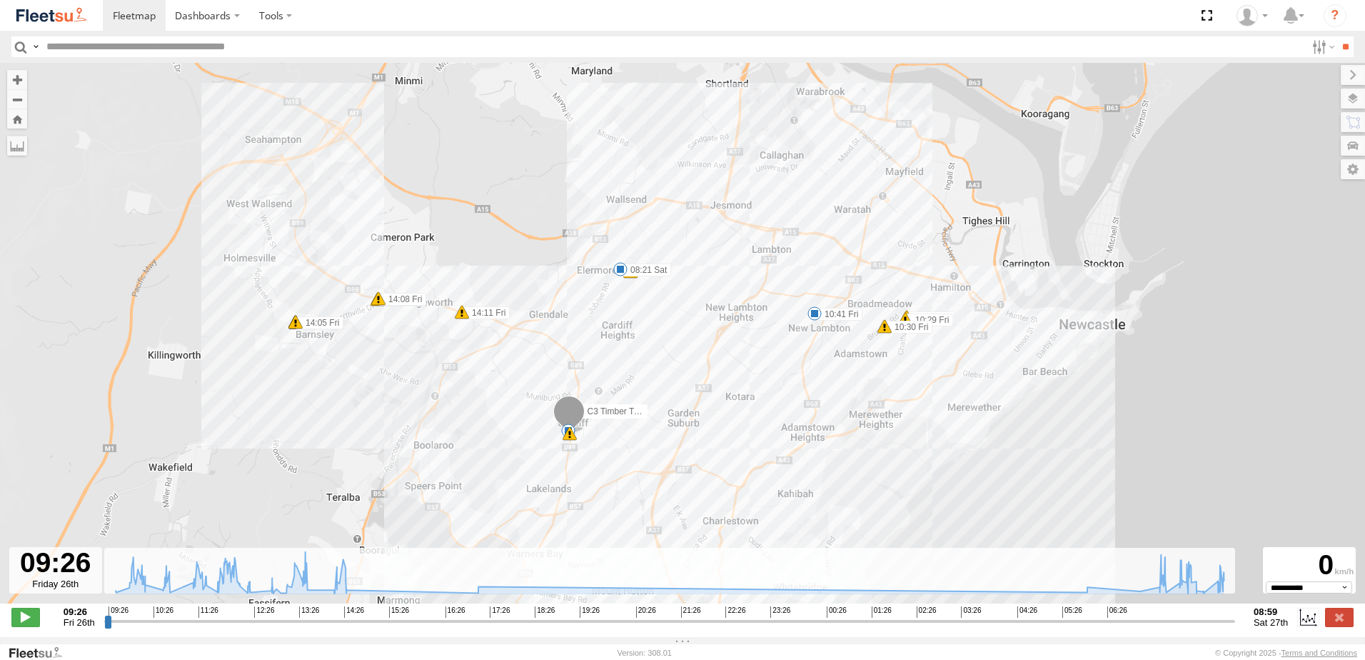
drag, startPoint x: 814, startPoint y: 388, endPoint x: 736, endPoint y: 442, distance: 94.5
click at [736, 442] on div "C3 Timber Truck 10:28 Fri 10:29 Fri 10:30 Fri 10:41 Fri 13:23 Fri 14:05 Fri 14:…" at bounding box center [682, 341] width 1365 height 556
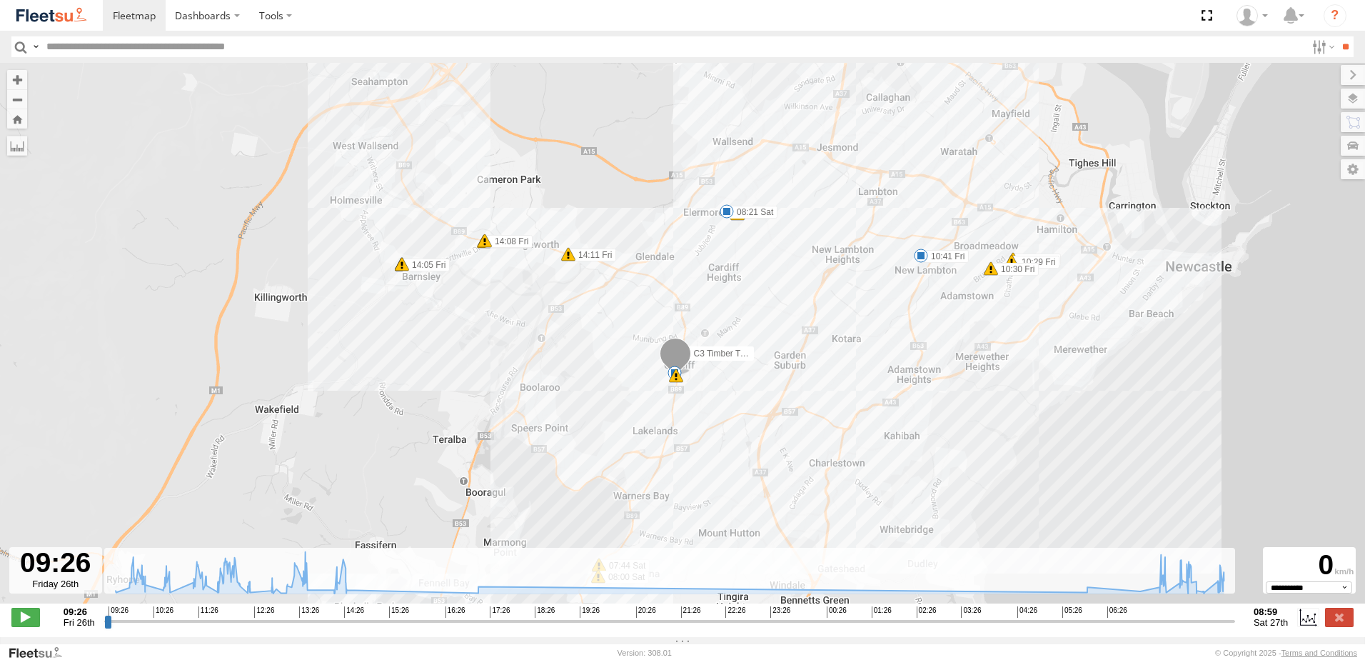
drag, startPoint x: 731, startPoint y: 448, endPoint x: 843, endPoint y: 383, distance: 128.6
click at [843, 383] on div "C3 Timber Truck 10:28 Fri 10:29 Fri 10:30 Fri 10:41 Fri 13:23 Fri 14:05 Fri 14:…" at bounding box center [682, 341] width 1365 height 556
drag, startPoint x: 591, startPoint y: 436, endPoint x: 590, endPoint y: 266, distance: 170.0
click at [591, 270] on div "C3 Timber Truck 10:28 Fri 10:29 Fri 10:30 Fri 10:41 Fri 13:23 Fri 14:05 Fri 14:…" at bounding box center [682, 341] width 1365 height 556
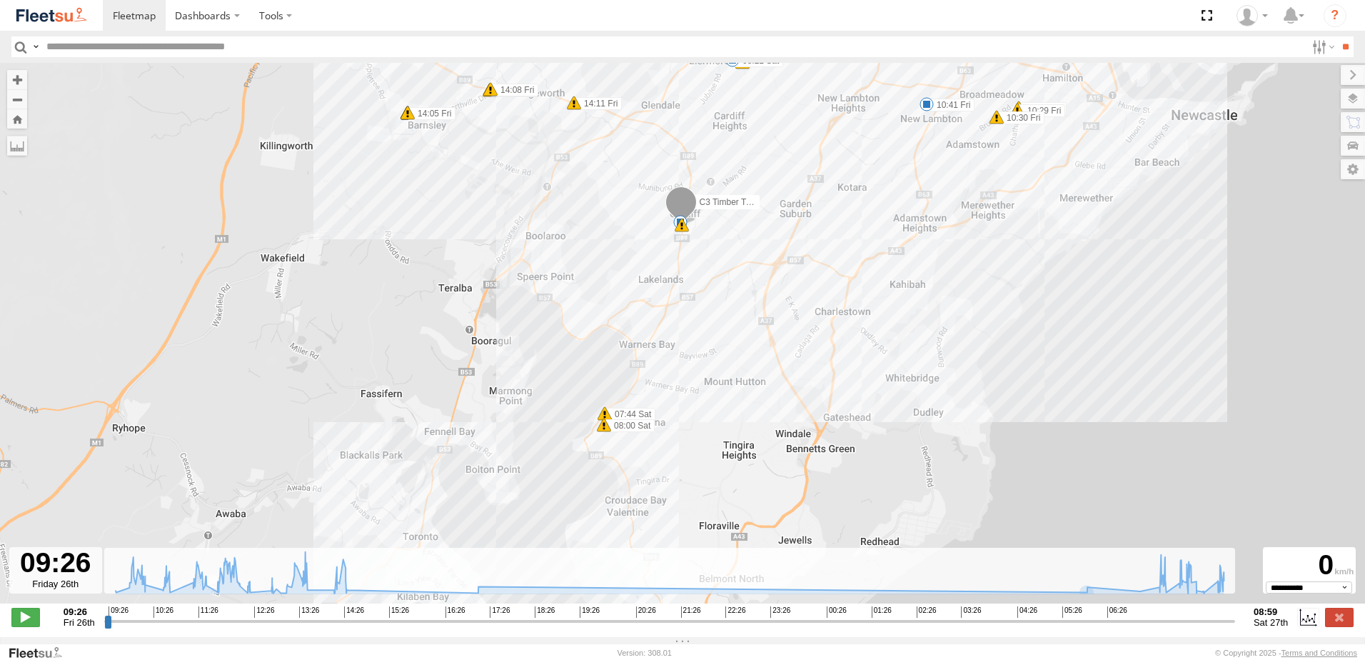
drag, startPoint x: 630, startPoint y: 408, endPoint x: 644, endPoint y: 482, distance: 74.9
click at [644, 482] on div "C3 Timber Truck 10:28 Fri 10:29 Fri 10:30 Fri 10:41 Fri 13:23 Fri 14:05 Fri 14:…" at bounding box center [682, 341] width 1365 height 556
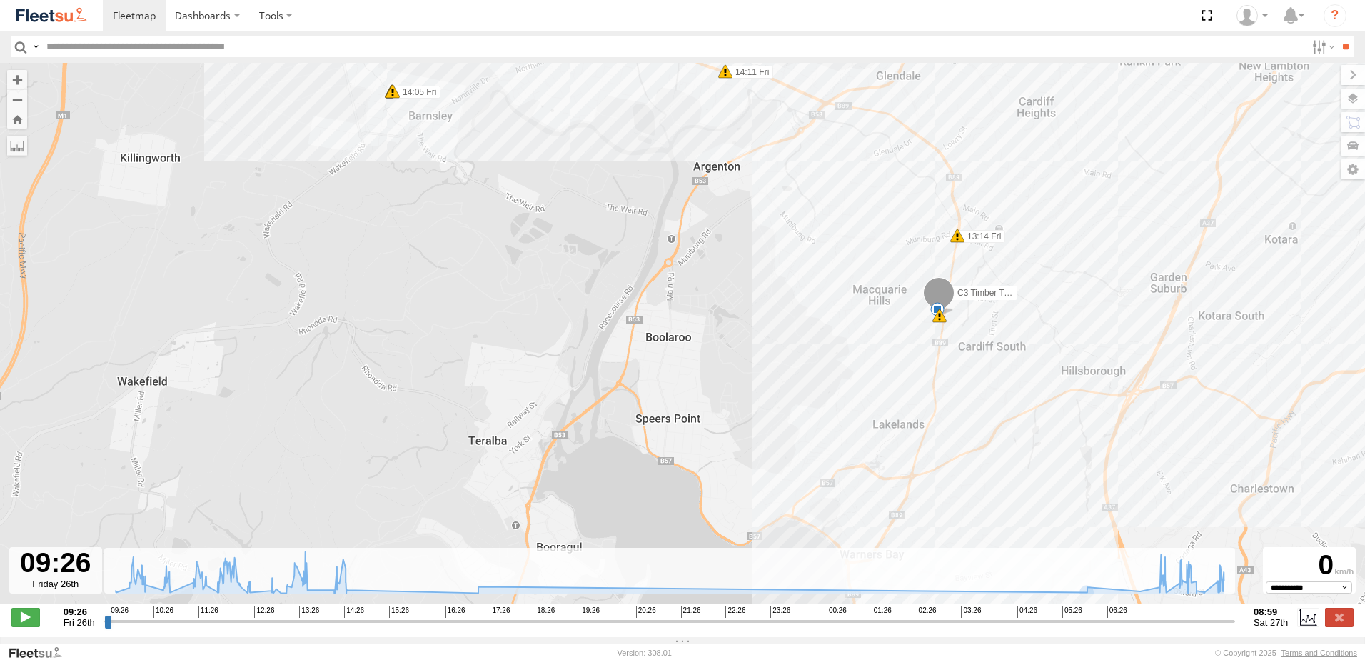
drag, startPoint x: 529, startPoint y: 197, endPoint x: 435, endPoint y: 240, distance: 103.5
click at [436, 240] on div "C3 Timber Truck 10:28 Fri 10:29 Fri 10:30 Fri 10:41 Fri 13:23 Fri 14:05 Fri 14:…" at bounding box center [682, 341] width 1365 height 556
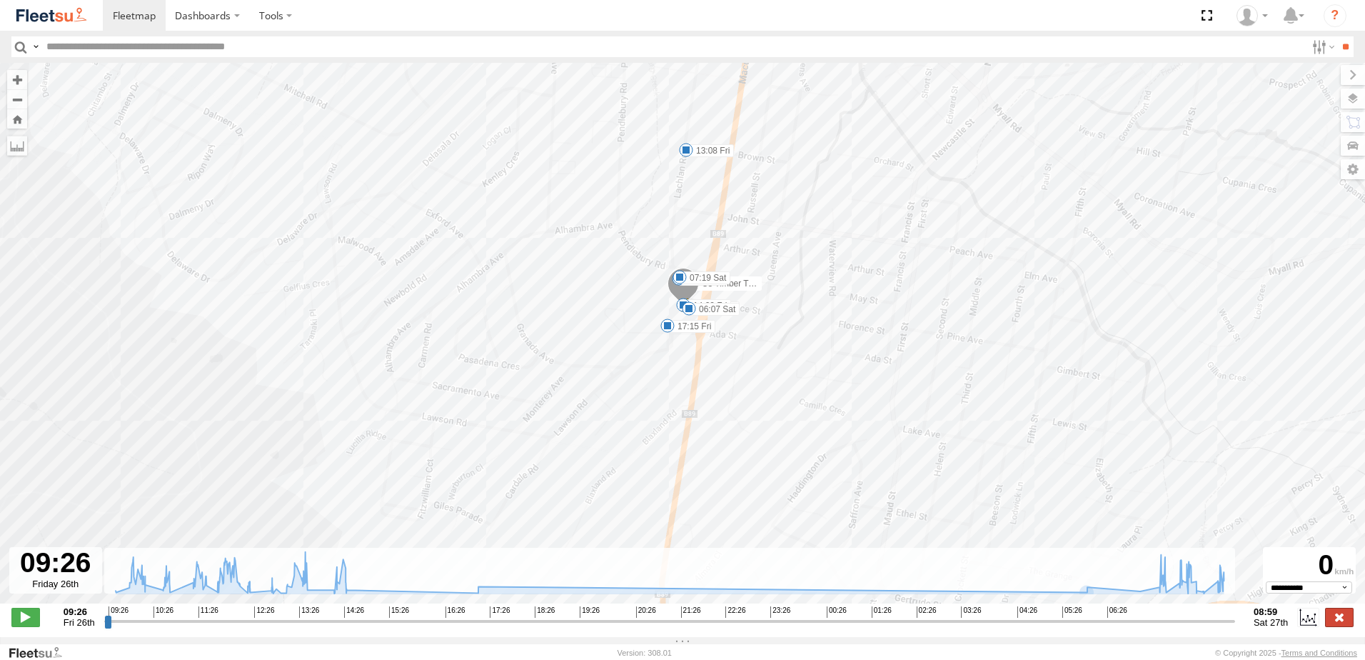
click at [1340, 626] on label at bounding box center [1339, 617] width 29 height 19
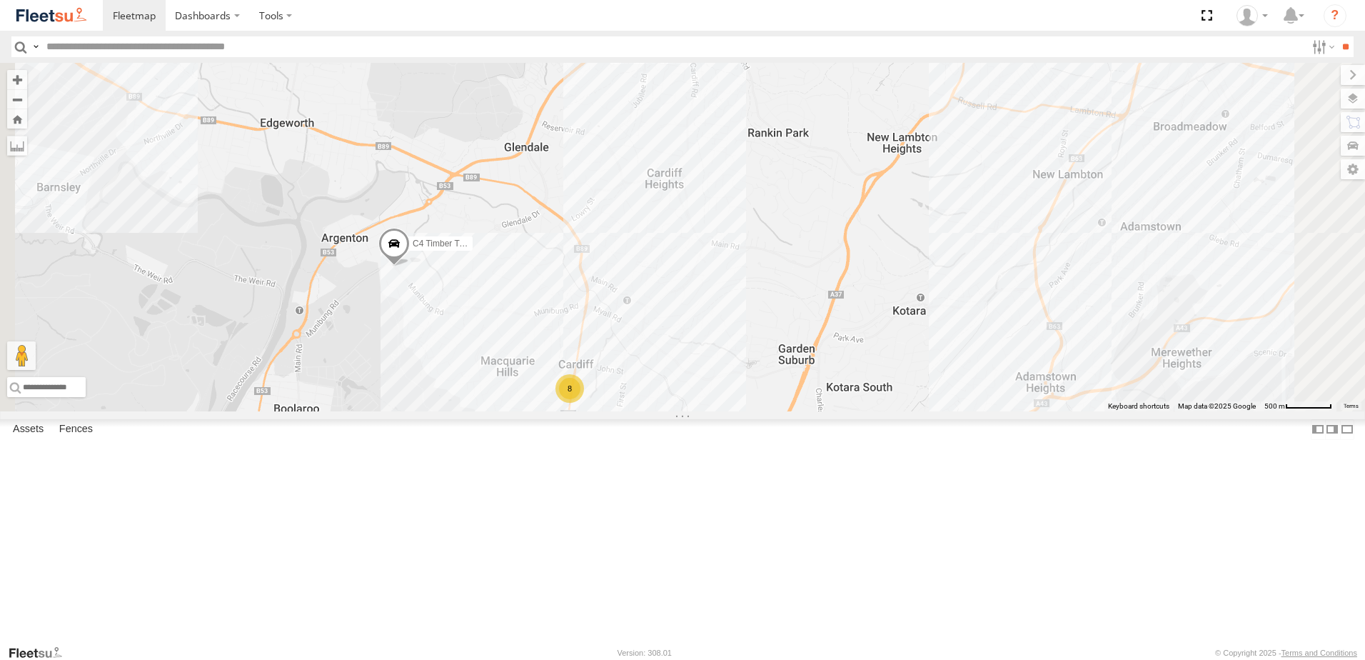
drag, startPoint x: 818, startPoint y: 363, endPoint x: 795, endPoint y: 415, distance: 56.3
click at [795, 411] on div "6 8 C4 Timber Truck" at bounding box center [682, 237] width 1365 height 348
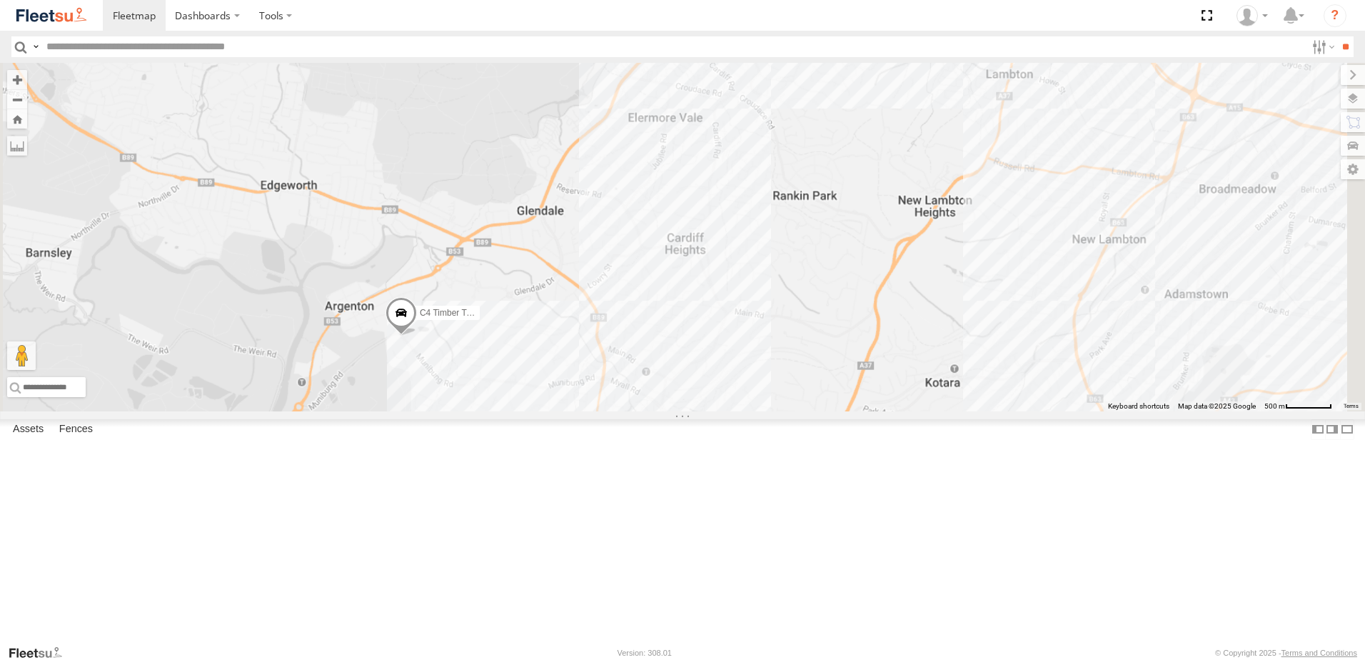
drag, startPoint x: 574, startPoint y: 482, endPoint x: 613, endPoint y: 297, distance: 188.9
click at [613, 297] on div "C4 Timber Truck C3 Timber Truck" at bounding box center [682, 237] width 1365 height 348
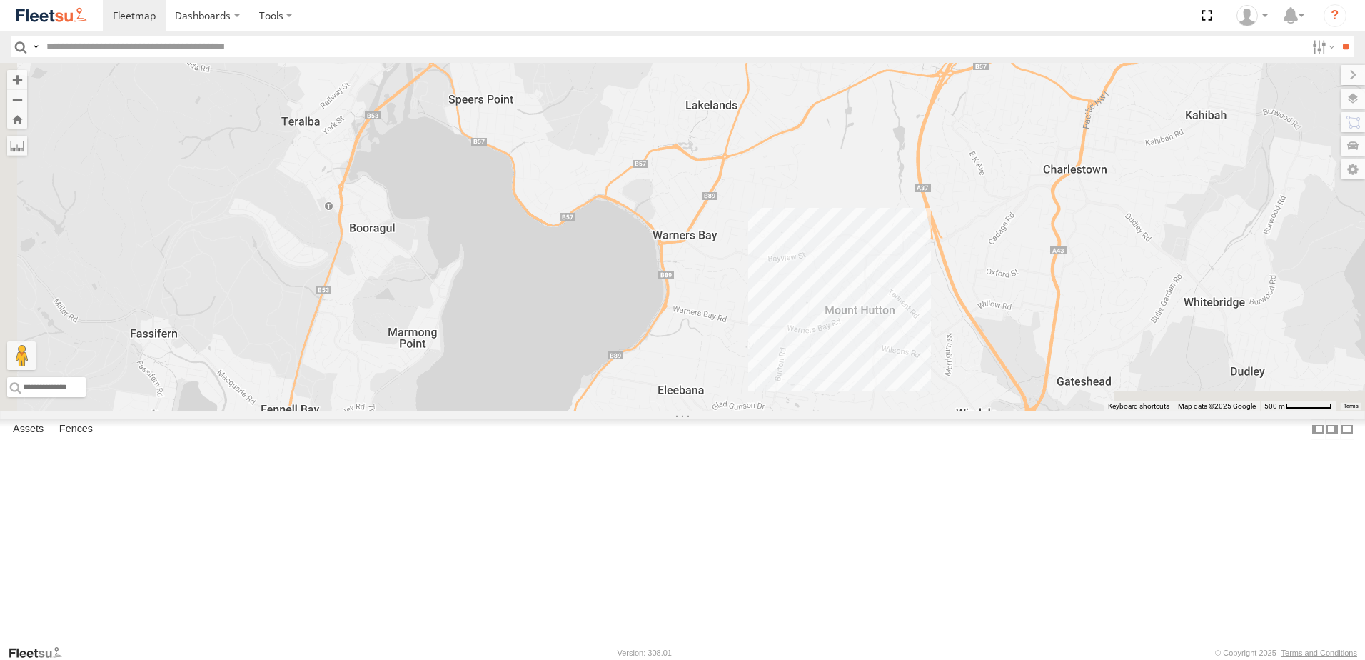
drag, startPoint x: 541, startPoint y: 454, endPoint x: 678, endPoint y: 167, distance: 317.8
click at [678, 174] on div "C4 Timber Truck C3 Timber Truck 8" at bounding box center [682, 237] width 1365 height 348
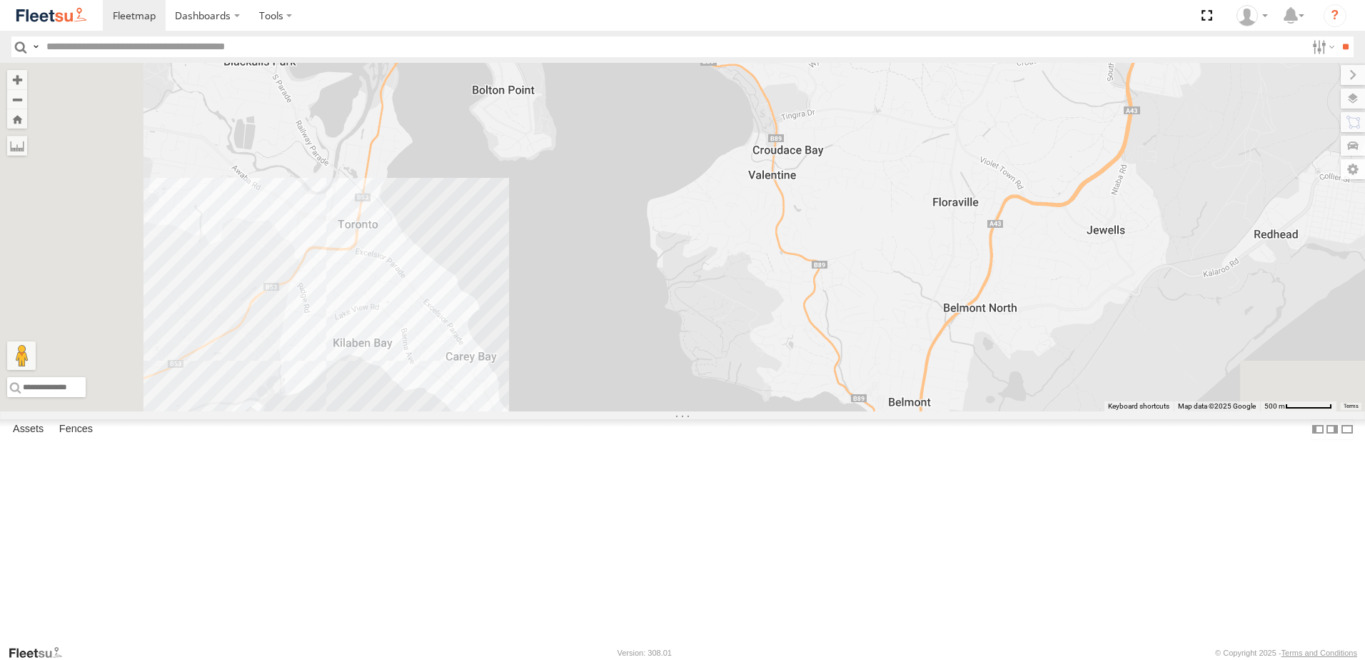
drag, startPoint x: 628, startPoint y: 435, endPoint x: 726, endPoint y: 117, distance: 332.5
click at [726, 117] on div "C4 Timber Truck C3 Timber Truck 8" at bounding box center [682, 237] width 1365 height 348
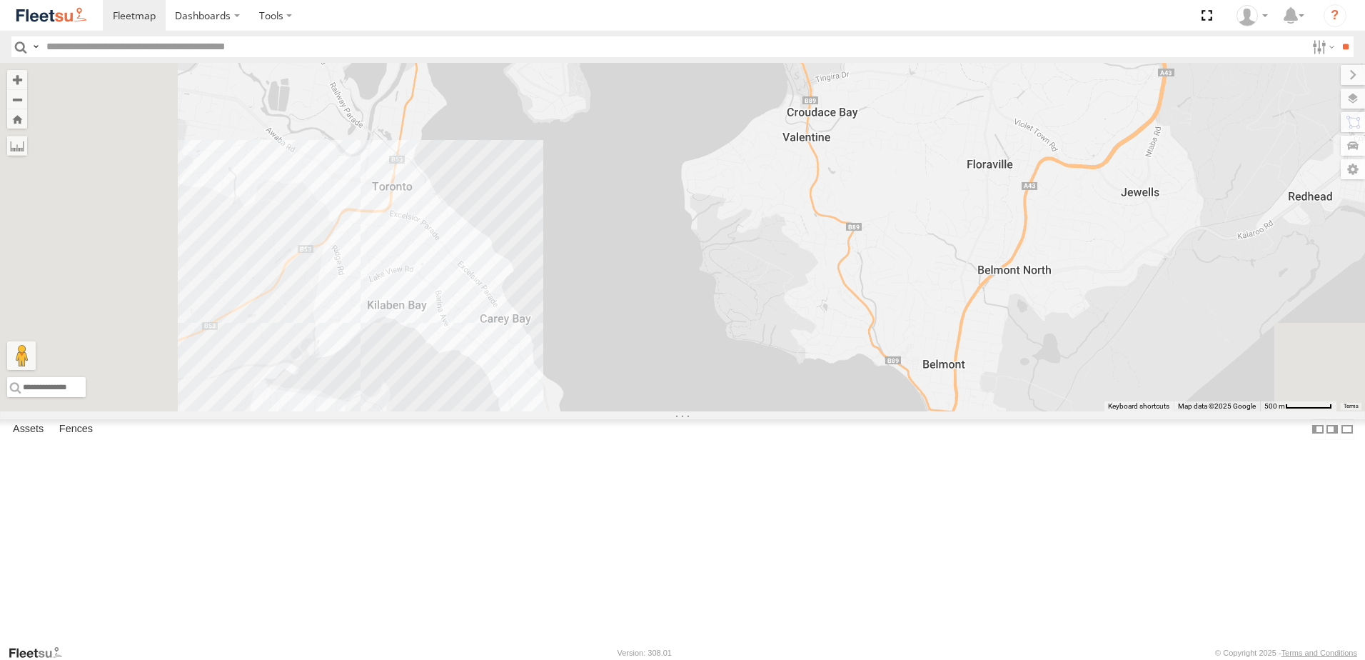
drag, startPoint x: 723, startPoint y: 141, endPoint x: 758, endPoint y: 107, distance: 49.0
click at [758, 107] on div "C4 Timber Truck C3 Timber Truck 8" at bounding box center [682, 237] width 1365 height 348
